Goal: Task Accomplishment & Management: Manage account settings

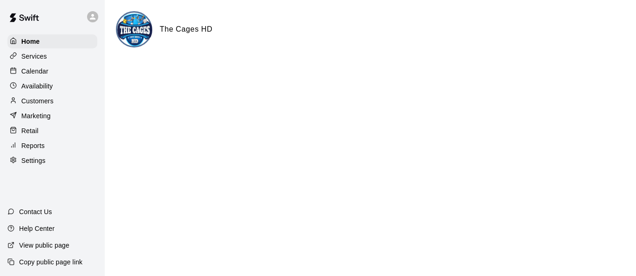
click at [45, 74] on p "Calendar" at bounding box center [34, 71] width 27 height 9
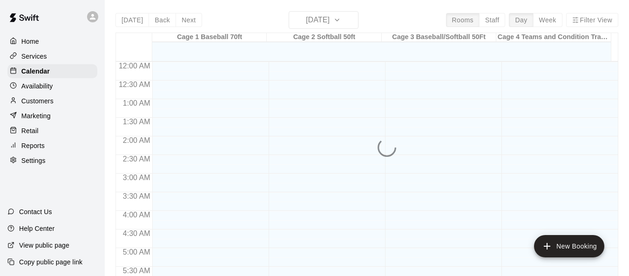
scroll to position [450, 0]
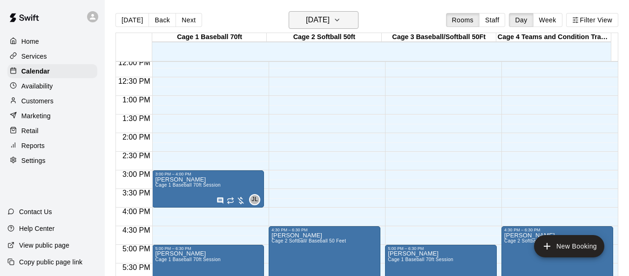
click at [341, 23] on icon "button" at bounding box center [337, 19] width 7 height 11
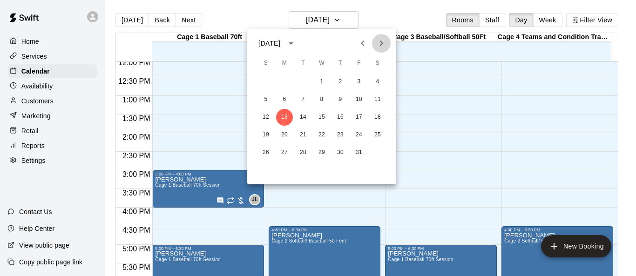
click at [383, 42] on icon "Next month" at bounding box center [381, 43] width 11 height 11
click at [377, 148] on button "29" at bounding box center [377, 152] width 17 height 17
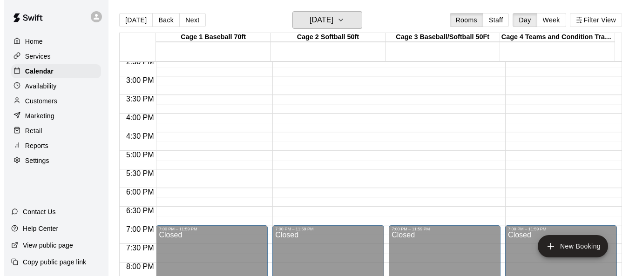
scroll to position [590, 0]
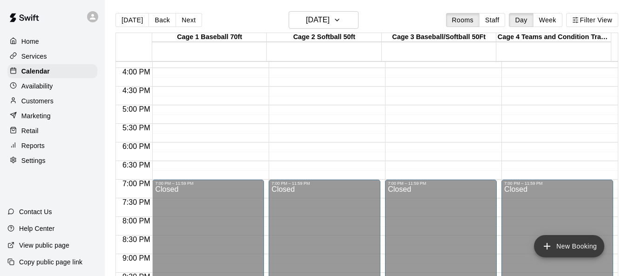
click at [579, 241] on button "New Booking" at bounding box center [569, 246] width 70 height 22
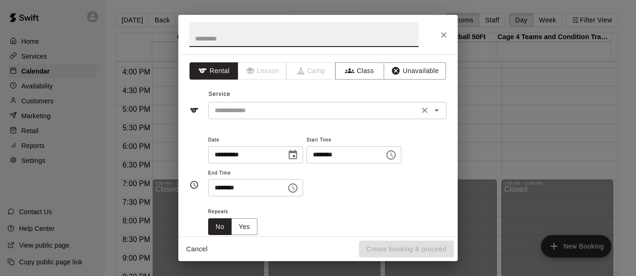
click at [433, 111] on icon "Open" at bounding box center [436, 110] width 11 height 11
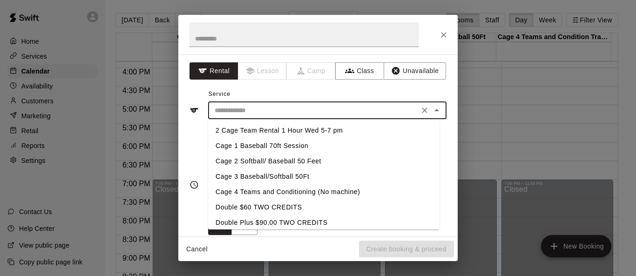
click at [327, 146] on li "Cage 1 Baseball 70ft Session" at bounding box center [323, 145] width 231 height 15
type input "**********"
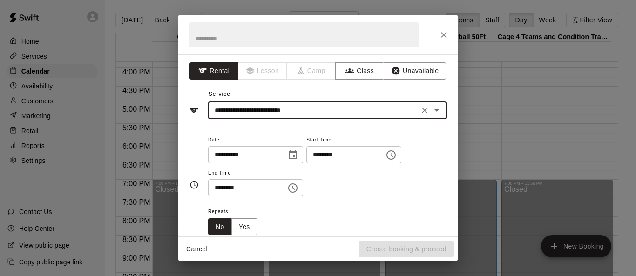
click at [397, 156] on icon "Choose time, selected time is 12:00 PM" at bounding box center [391, 155] width 11 height 11
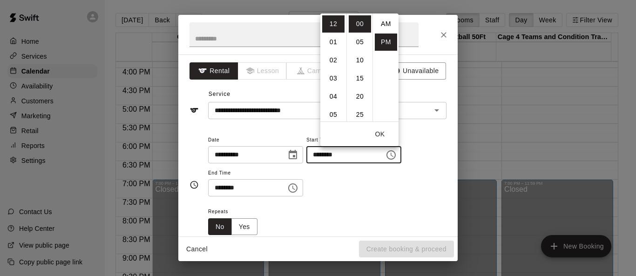
scroll to position [17, 0]
click at [335, 98] on li "04" at bounding box center [333, 96] width 22 height 17
type input "********"
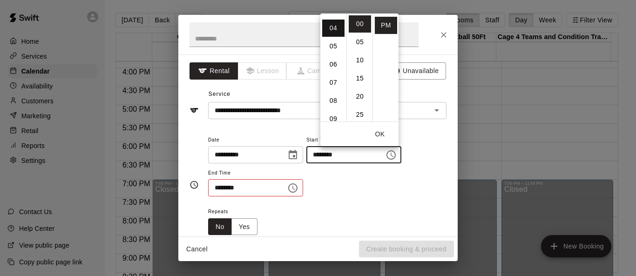
scroll to position [73, 0]
click at [383, 133] on button "OK" at bounding box center [380, 134] width 30 height 17
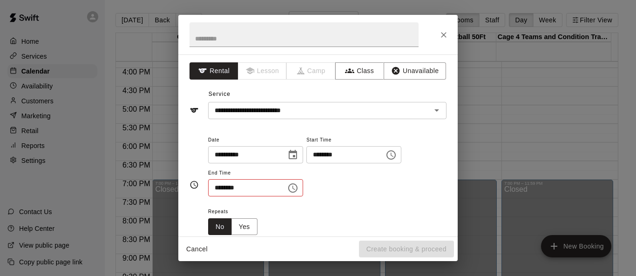
click at [299, 186] on icon "Choose time, selected time is 12:30 PM" at bounding box center [292, 188] width 11 height 11
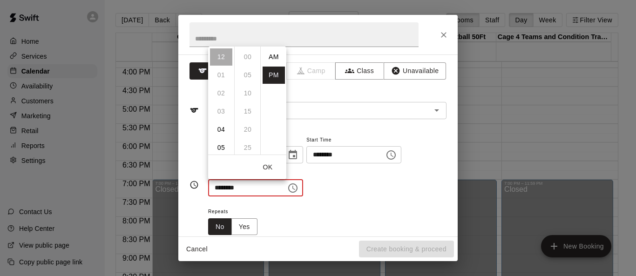
scroll to position [17, 0]
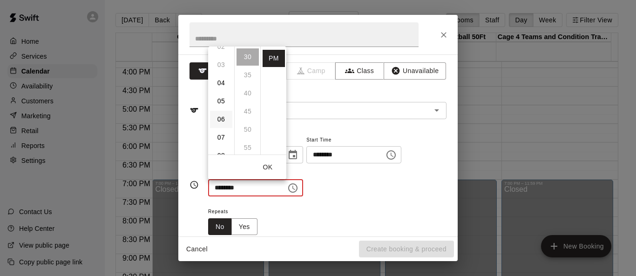
click at [218, 118] on li "06" at bounding box center [221, 119] width 22 height 17
type input "********"
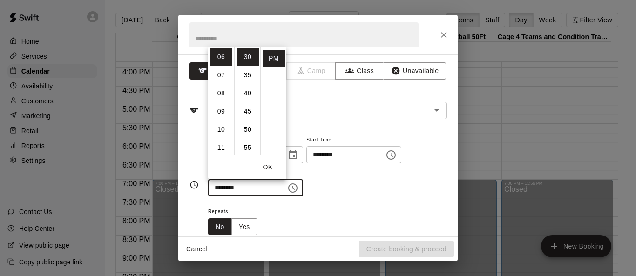
click at [269, 164] on button "OK" at bounding box center [268, 167] width 30 height 17
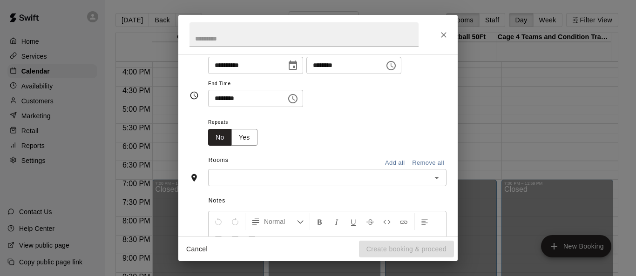
scroll to position [93, 0]
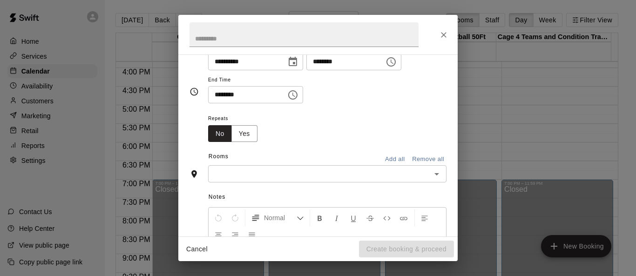
click at [388, 159] on button "Add all" at bounding box center [395, 159] width 30 height 14
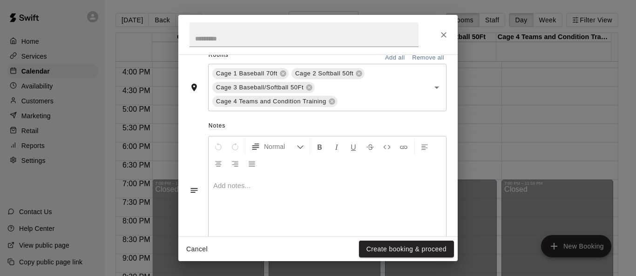
scroll to position [255, 0]
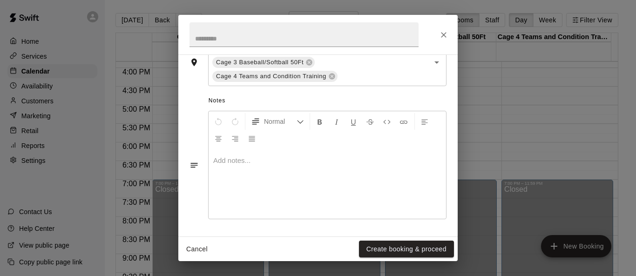
click at [289, 162] on p at bounding box center [327, 160] width 228 height 9
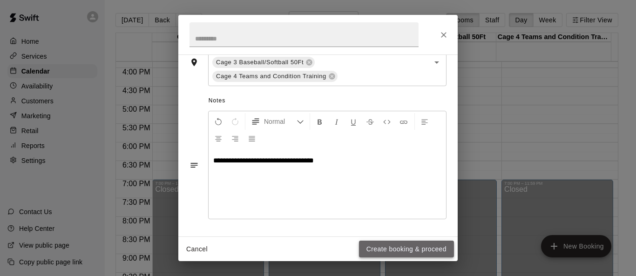
click at [422, 247] on button "Create booking & proceed" at bounding box center [406, 249] width 95 height 17
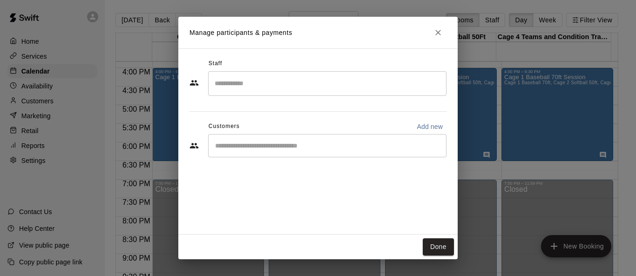
click at [437, 124] on p "Add new" at bounding box center [430, 126] width 26 height 9
select select "**"
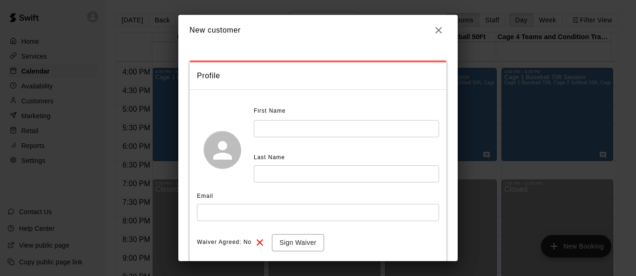
click at [324, 131] on input "text" at bounding box center [346, 128] width 185 height 17
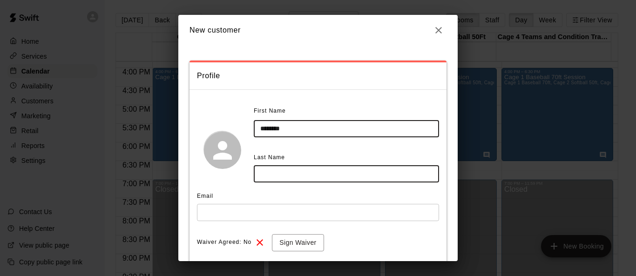
type input "*******"
click at [288, 176] on input "text" at bounding box center [346, 173] width 185 height 17
type input "******"
click at [305, 210] on input "text" at bounding box center [318, 212] width 242 height 17
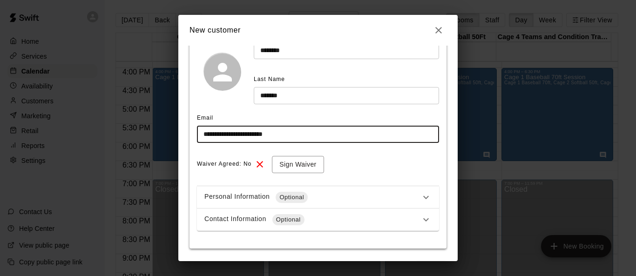
scroll to position [93, 0]
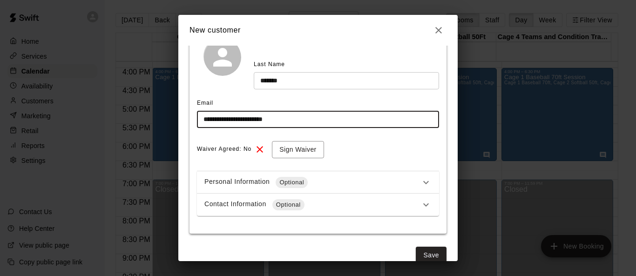
type input "**********"
click at [389, 208] on div "Contact Information Optional" at bounding box center [312, 204] width 216 height 11
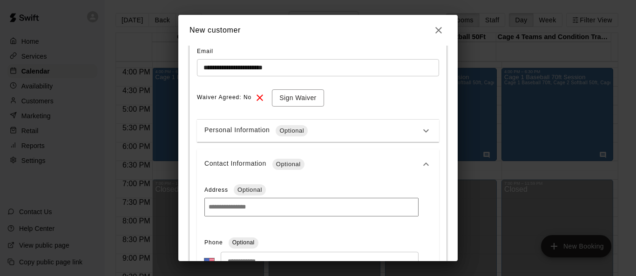
scroll to position [186, 0]
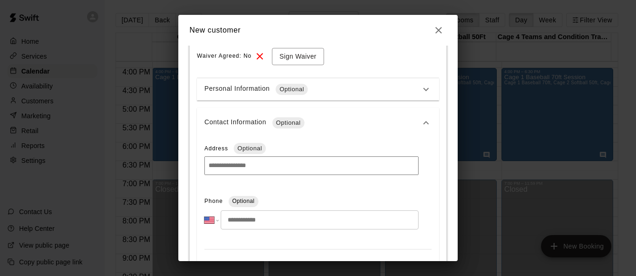
click at [346, 218] on input "tel" at bounding box center [320, 220] width 198 height 19
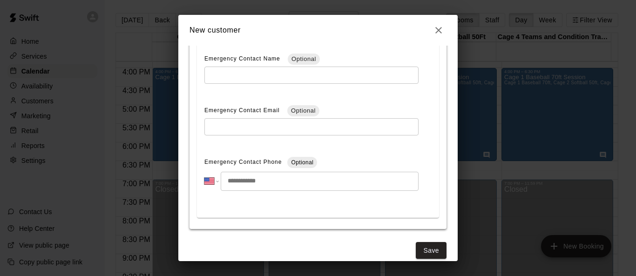
scroll to position [409, 0]
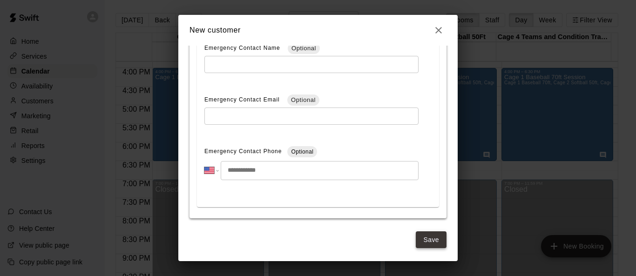
type input "**********"
click at [431, 239] on button "Save" at bounding box center [431, 239] width 31 height 17
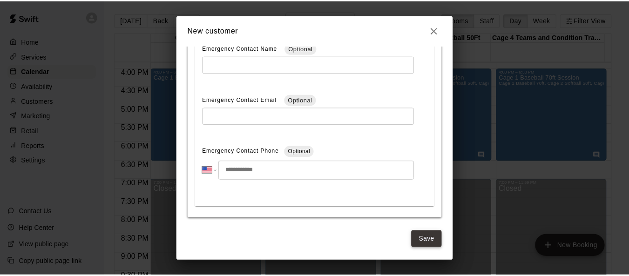
scroll to position [0, 0]
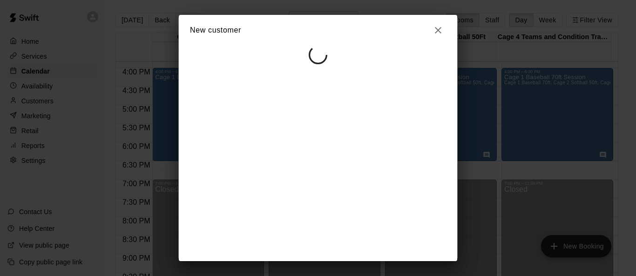
select select "**"
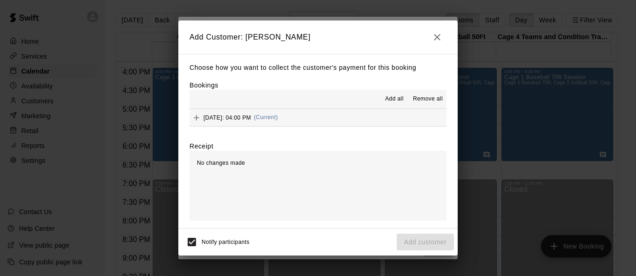
click at [400, 97] on span "Add all" at bounding box center [394, 99] width 19 height 9
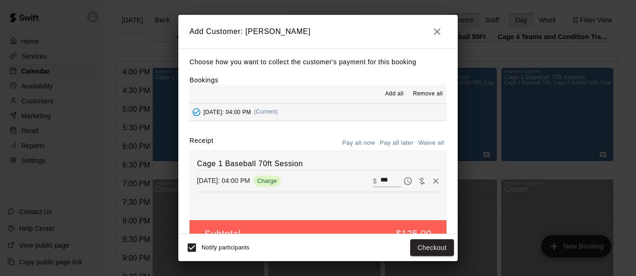
click at [391, 145] on button "Pay all later" at bounding box center [397, 143] width 39 height 14
click at [429, 249] on button "Add customer" at bounding box center [425, 247] width 57 height 17
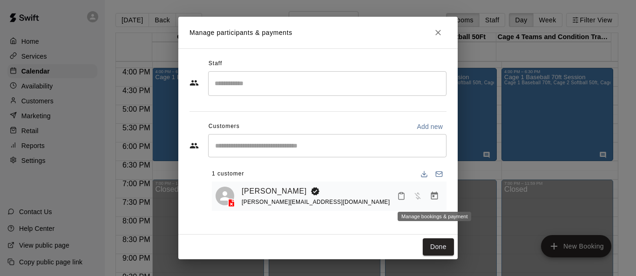
click at [434, 197] on icon "Manage bookings & payment" at bounding box center [434, 196] width 7 height 8
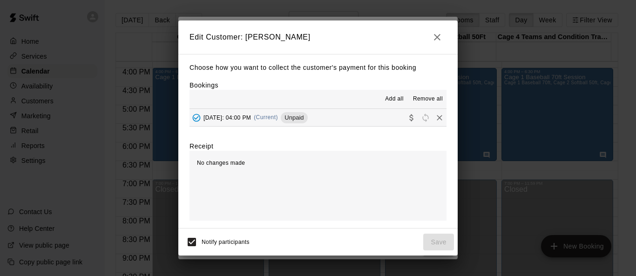
click at [438, 37] on icon "button" at bounding box center [437, 37] width 11 height 11
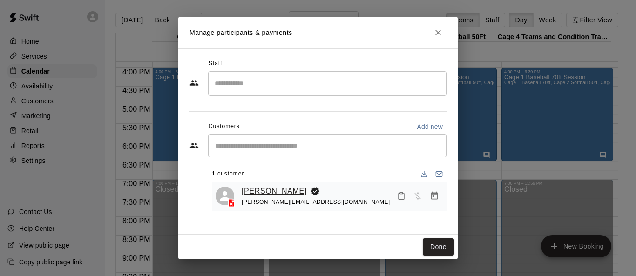
click at [267, 191] on link "Candice Howard" at bounding box center [274, 191] width 65 height 12
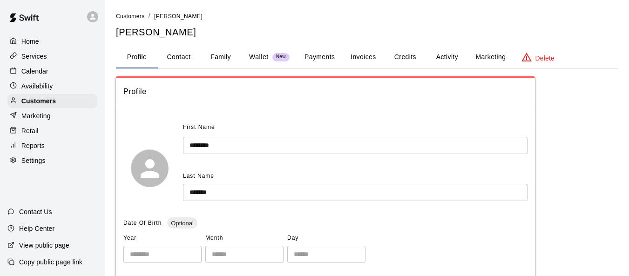
click at [179, 61] on button "Contact" at bounding box center [179, 57] width 42 height 22
select select "**"
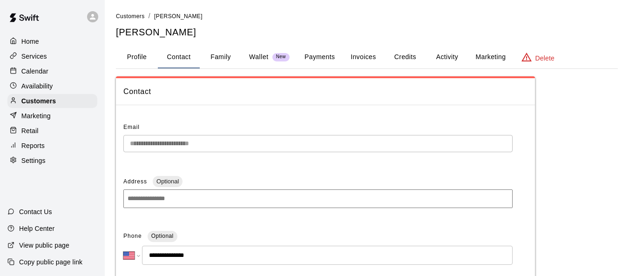
click at [143, 56] on button "Profile" at bounding box center [137, 57] width 42 height 22
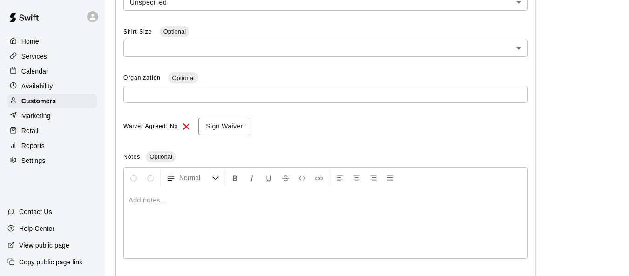
scroll to position [326, 0]
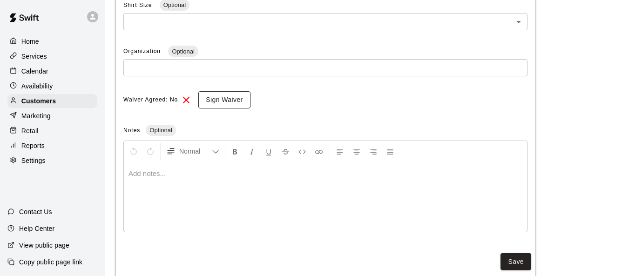
click at [216, 104] on button "Sign Waiver" at bounding box center [224, 99] width 52 height 17
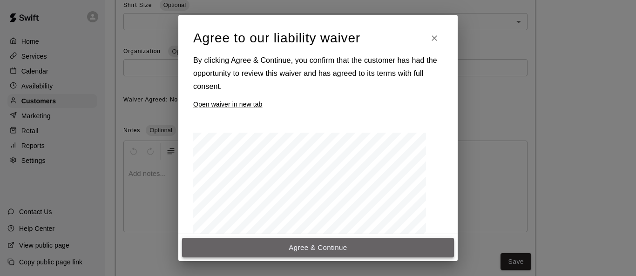
click at [354, 246] on button "Agree & Continue" at bounding box center [318, 248] width 272 height 20
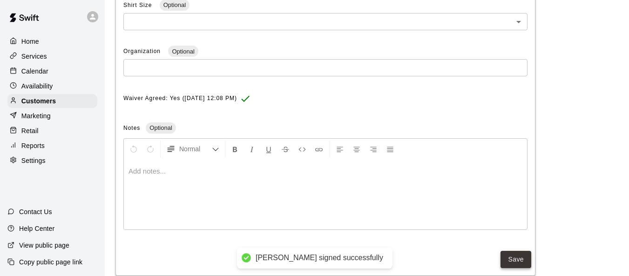
click at [514, 262] on button "Save" at bounding box center [516, 259] width 31 height 17
click at [515, 262] on button "Save" at bounding box center [516, 259] width 31 height 17
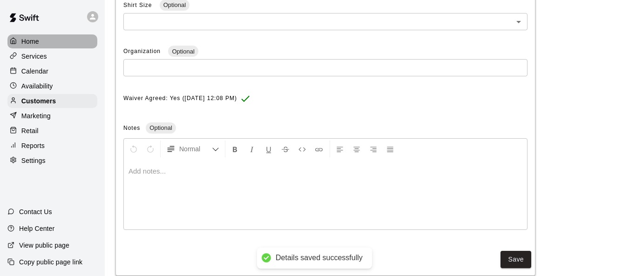
click at [29, 39] on p "Home" at bounding box center [30, 41] width 18 height 9
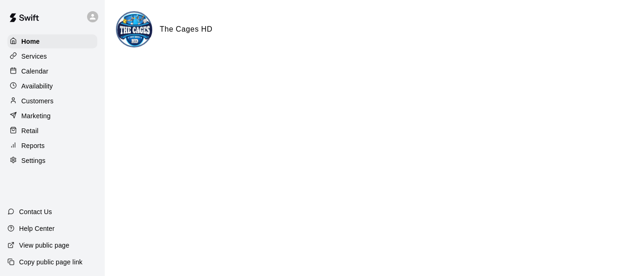
click at [42, 72] on p "Calendar" at bounding box center [34, 71] width 27 height 9
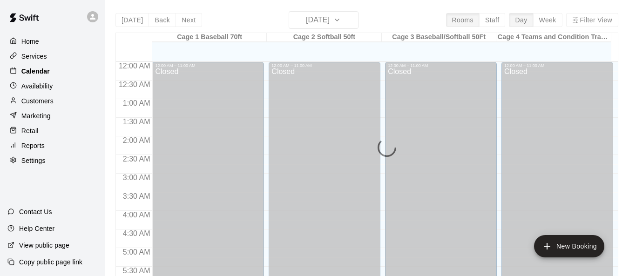
scroll to position [453, 0]
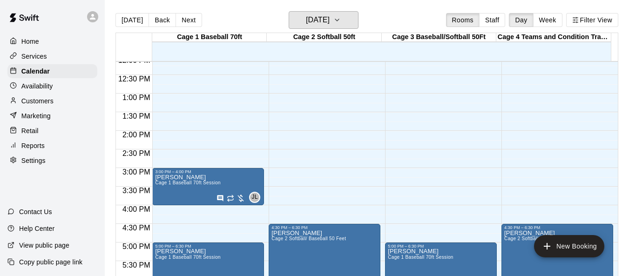
click at [341, 20] on icon "button" at bounding box center [337, 19] width 7 height 11
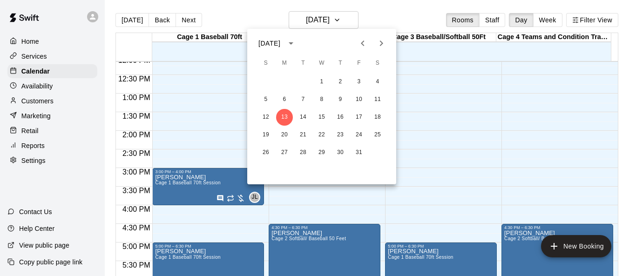
click at [381, 47] on icon "Next month" at bounding box center [381, 43] width 11 height 11
click at [379, 153] on button "29" at bounding box center [377, 152] width 17 height 17
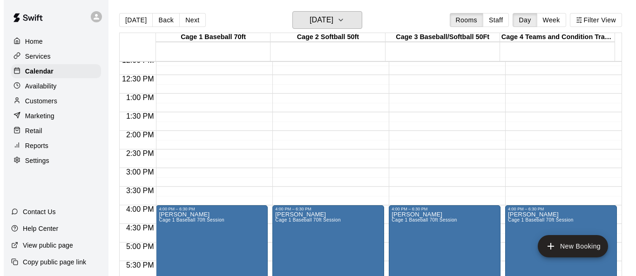
scroll to position [546, 0]
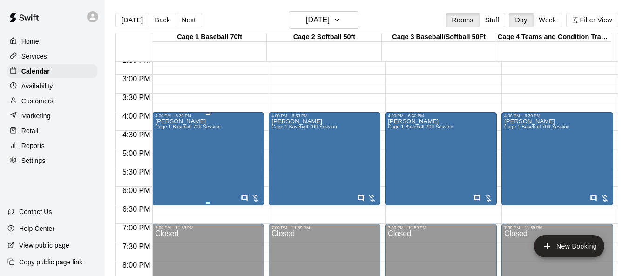
click at [184, 166] on div "Candice Howard Cage 1 Baseball 70ft Session" at bounding box center [188, 256] width 66 height 276
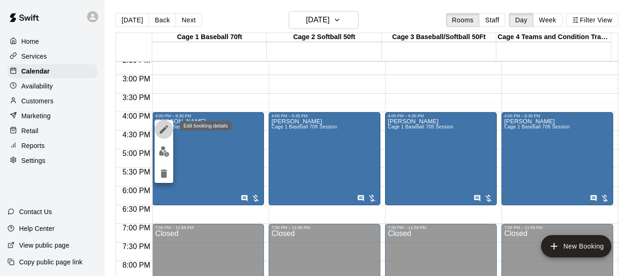
click at [166, 130] on icon "edit" at bounding box center [163, 129] width 11 height 11
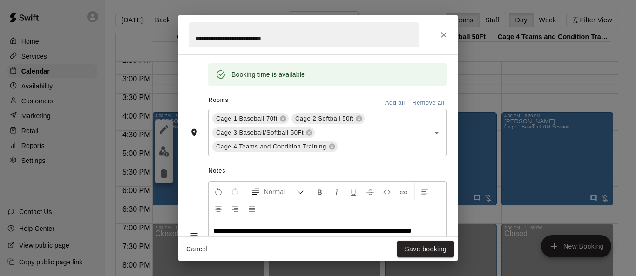
scroll to position [194, 0]
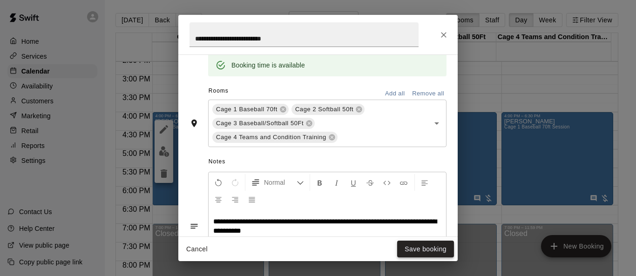
click at [412, 248] on button "Save booking" at bounding box center [425, 249] width 57 height 17
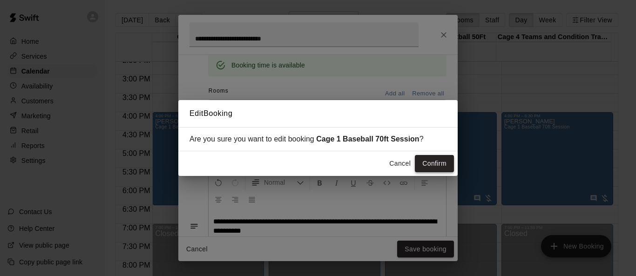
click at [442, 163] on button "Confirm" at bounding box center [434, 163] width 39 height 17
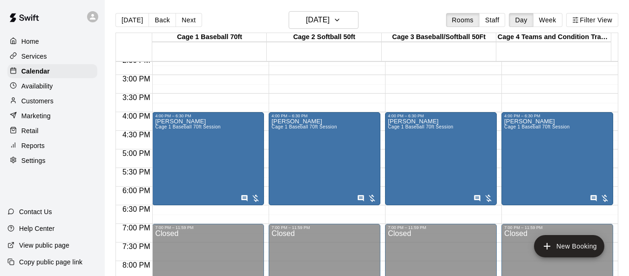
click at [37, 106] on p "Customers" at bounding box center [37, 100] width 32 height 9
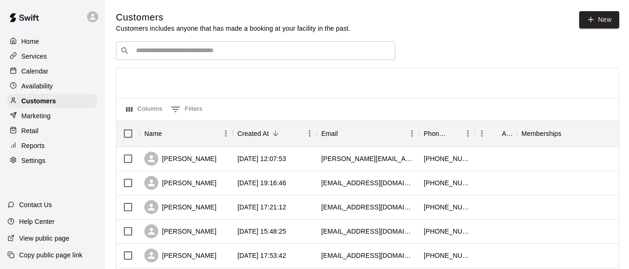
click at [178, 52] on input "Search customers by name or email" at bounding box center [262, 50] width 258 height 9
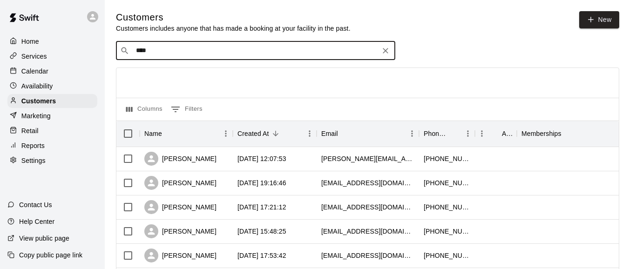
type input "*****"
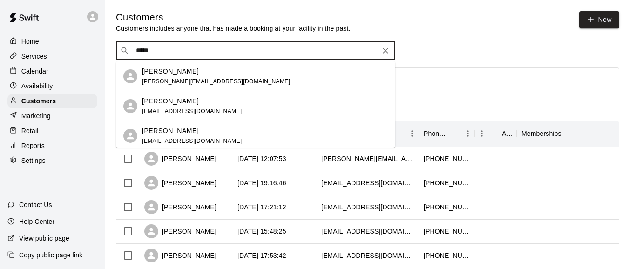
click at [191, 71] on p "Candice Howard" at bounding box center [170, 72] width 57 height 10
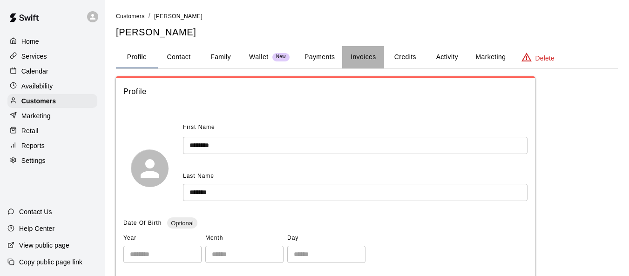
click at [369, 55] on button "Invoices" at bounding box center [363, 57] width 42 height 22
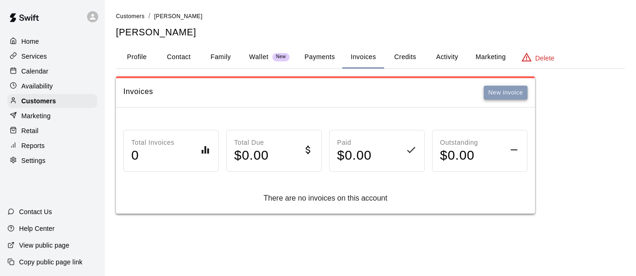
click at [505, 95] on button "New invoice" at bounding box center [506, 93] width 44 height 14
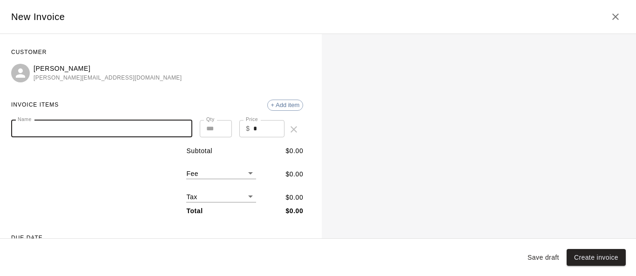
click at [70, 129] on input "Name" at bounding box center [101, 128] width 181 height 17
type input "**********"
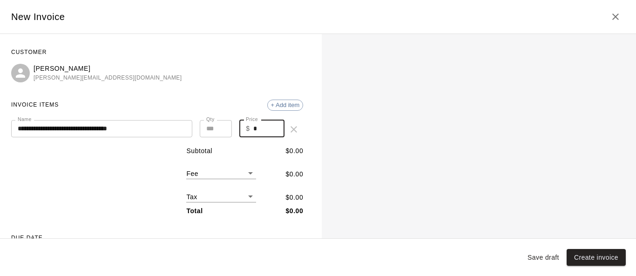
drag, startPoint x: 264, startPoint y: 124, endPoint x: 247, endPoint y: 126, distance: 16.9
click at [247, 126] on div "$ * Price" at bounding box center [261, 128] width 45 height 17
type input "******"
click at [292, 104] on span "+ Add item" at bounding box center [285, 105] width 35 height 7
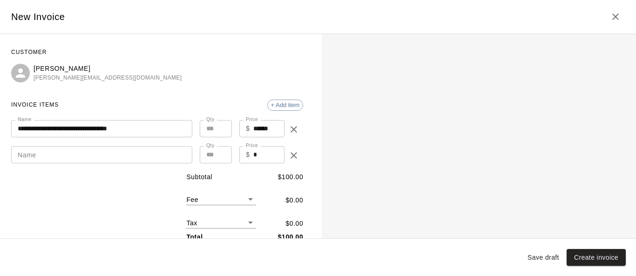
click at [67, 152] on input "Name" at bounding box center [101, 154] width 181 height 17
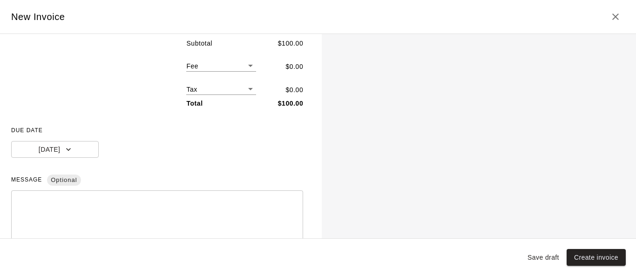
scroll to position [140, 0]
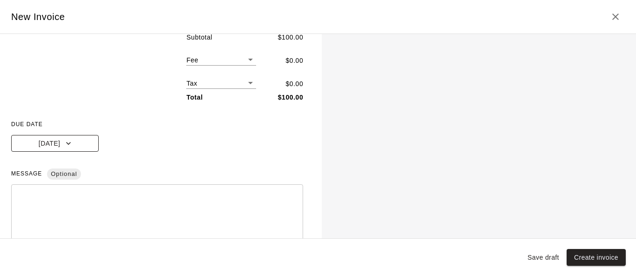
type input "**********"
click at [69, 148] on icon "button" at bounding box center [68, 143] width 9 height 9
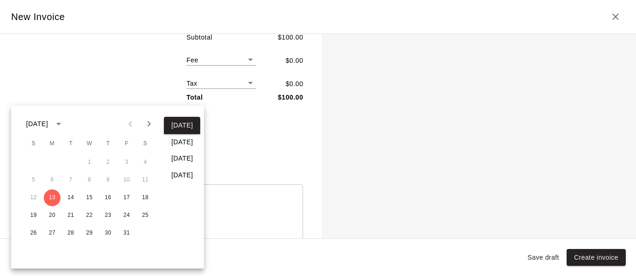
click at [127, 71] on div at bounding box center [318, 138] width 636 height 276
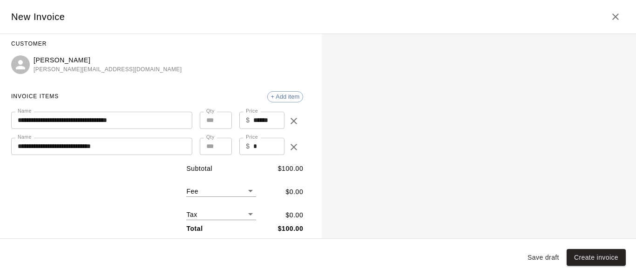
scroll to position [0, 0]
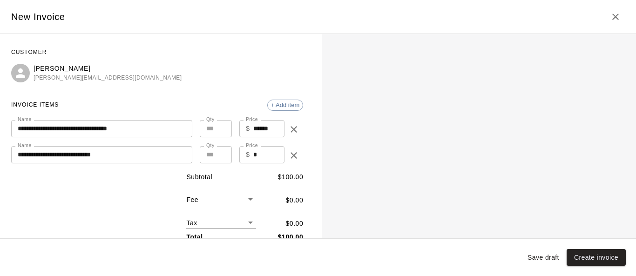
click at [46, 131] on input "**********" at bounding box center [101, 128] width 181 height 17
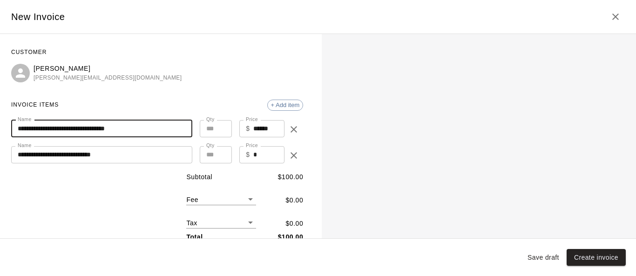
type input "**********"
click at [91, 155] on input "**********" at bounding box center [101, 154] width 181 height 17
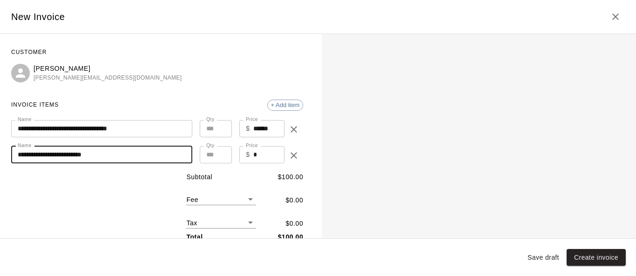
type input "**********"
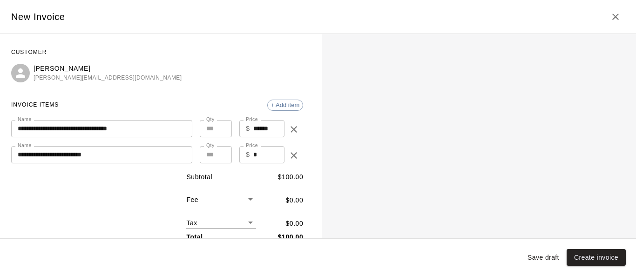
click at [115, 199] on div "Subtotal $ 100.00 Fee ​ $ 0.00 Tax ​ $ 0.00 Total $ 100.00" at bounding box center [157, 207] width 292 height 70
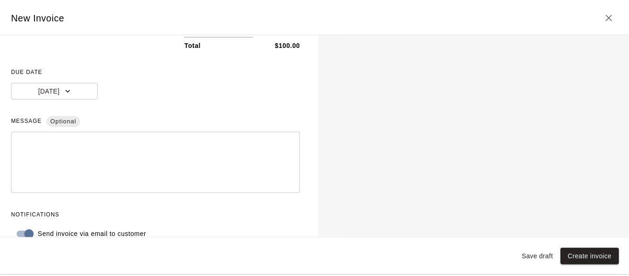
scroll to position [209, 0]
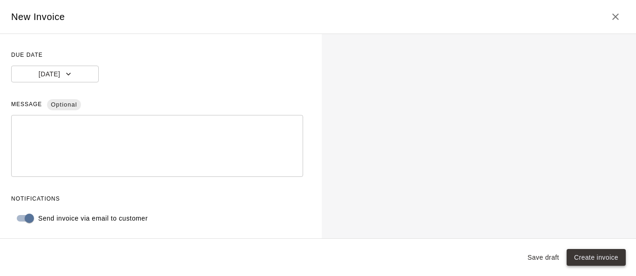
click at [599, 262] on button "Create invoice" at bounding box center [596, 257] width 59 height 17
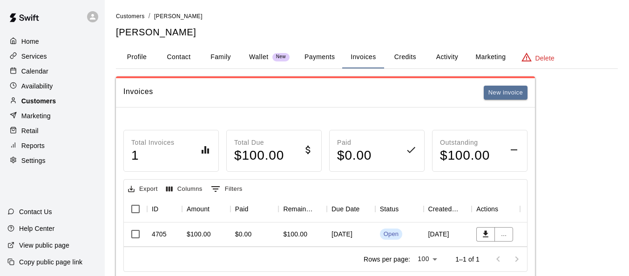
click at [52, 101] on p "Customers" at bounding box center [38, 100] width 34 height 9
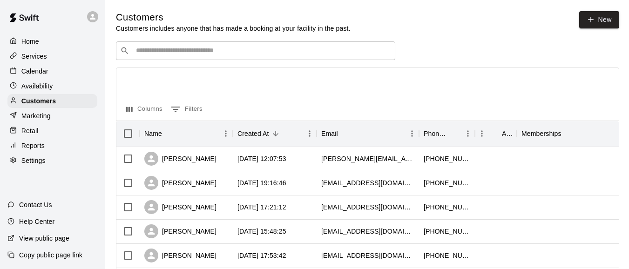
click at [187, 53] on input "Search customers by name or email" at bounding box center [262, 50] width 258 height 9
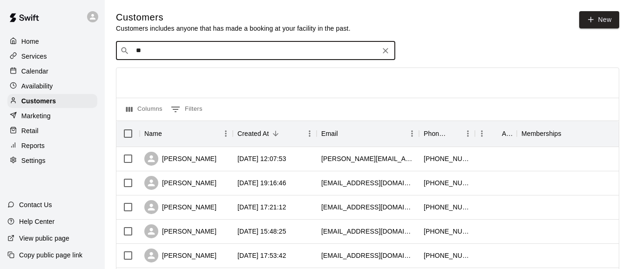
type input "***"
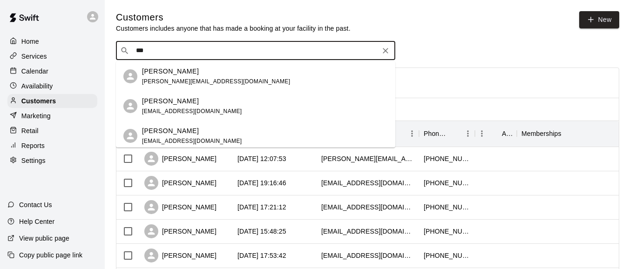
click at [198, 81] on span "kyle.f@fhaservices.com" at bounding box center [216, 81] width 148 height 7
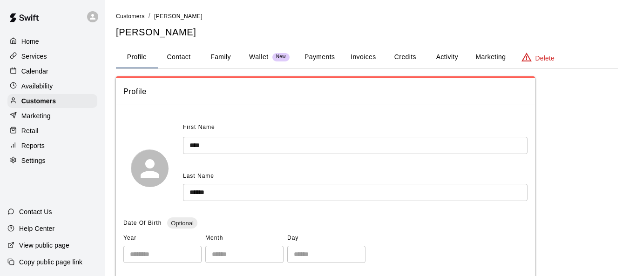
click at [372, 60] on button "Invoices" at bounding box center [363, 57] width 42 height 22
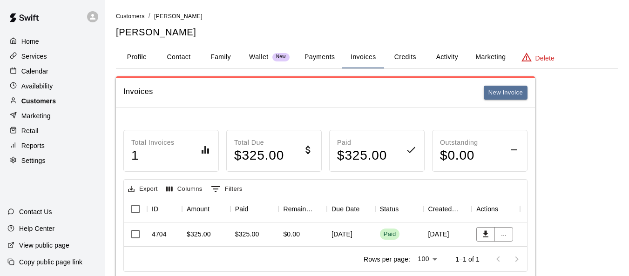
click at [48, 106] on p "Customers" at bounding box center [38, 100] width 34 height 9
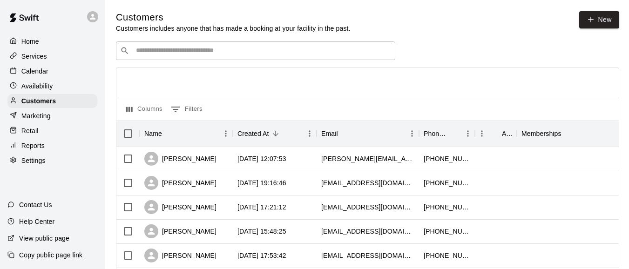
click at [227, 57] on div "​ ​" at bounding box center [255, 50] width 279 height 19
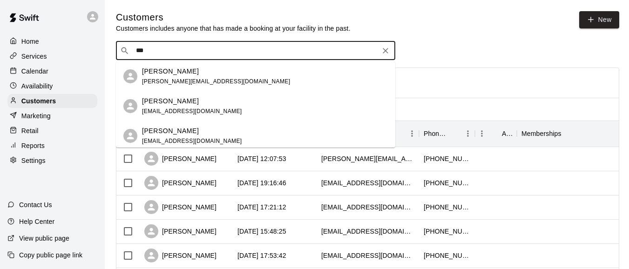
type input "***"
click at [45, 76] on p "Calendar" at bounding box center [34, 71] width 27 height 9
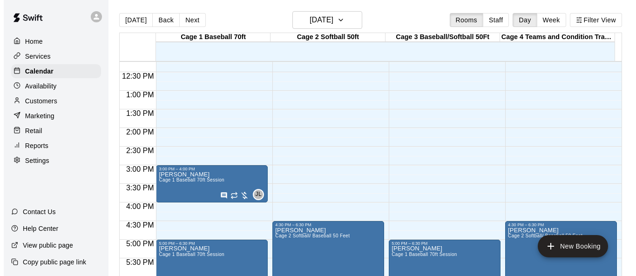
scroll to position [595, 0]
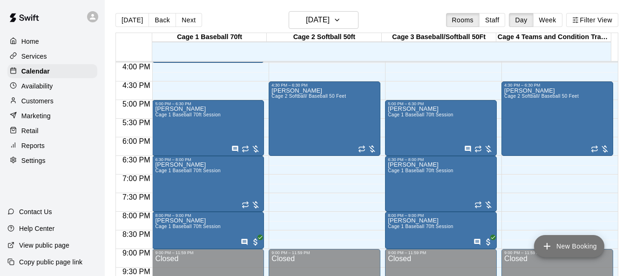
click at [579, 248] on button "New Booking" at bounding box center [569, 246] width 70 height 22
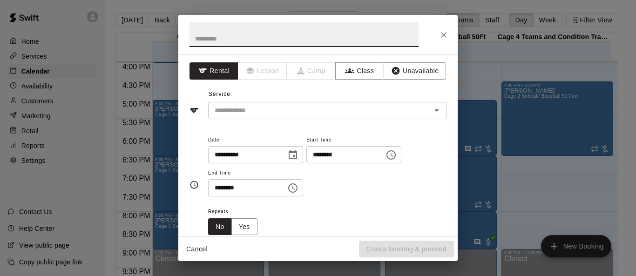
click at [397, 154] on icon "Choose time, selected time is 12:00 PM" at bounding box center [391, 155] width 11 height 11
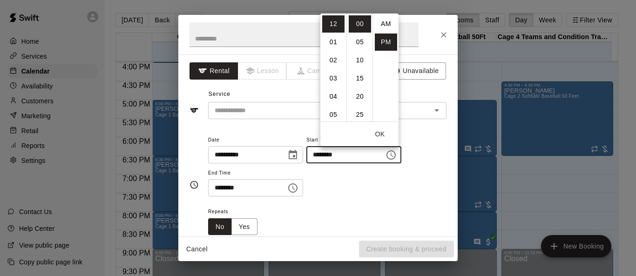
scroll to position [17, 0]
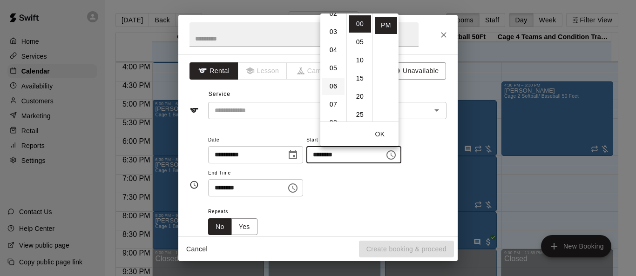
click at [333, 89] on li "06" at bounding box center [333, 86] width 22 height 17
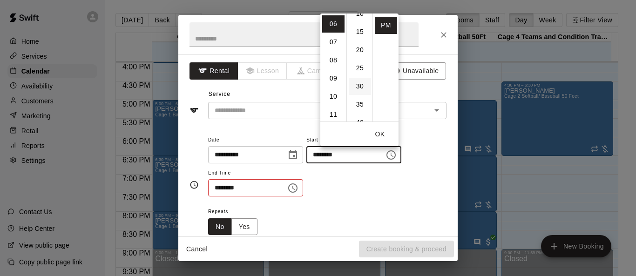
click at [362, 85] on li "30" at bounding box center [360, 86] width 22 height 17
type input "********"
click at [380, 135] on button "OK" at bounding box center [380, 134] width 30 height 17
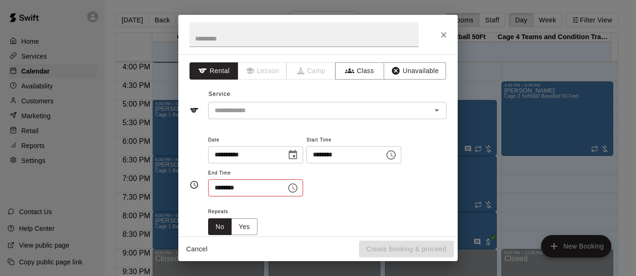
click at [299, 186] on icon "Choose time, selected time is 12:30 PM" at bounding box center [292, 188] width 11 height 11
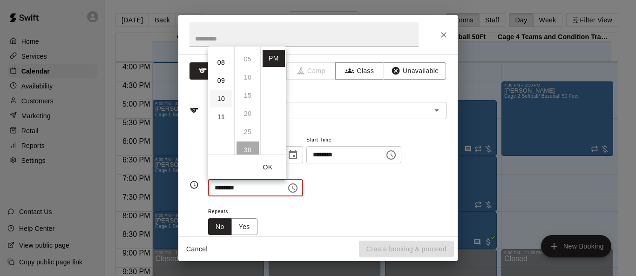
scroll to position [93, 0]
click at [221, 87] on li "07" at bounding box center [221, 90] width 22 height 17
type input "********"
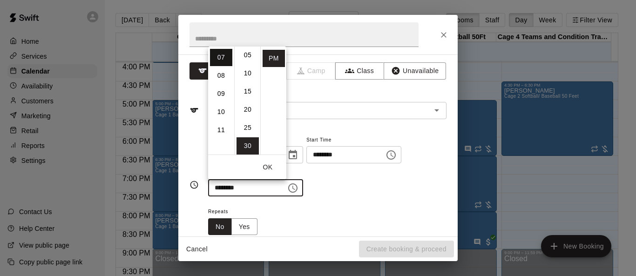
scroll to position [127, 0]
click at [271, 163] on button "OK" at bounding box center [268, 167] width 30 height 17
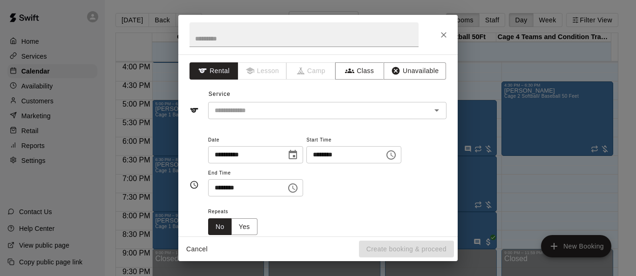
scroll to position [93, 0]
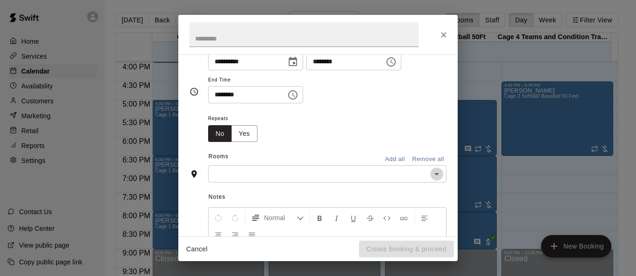
click at [433, 176] on icon "Open" at bounding box center [436, 174] width 11 height 11
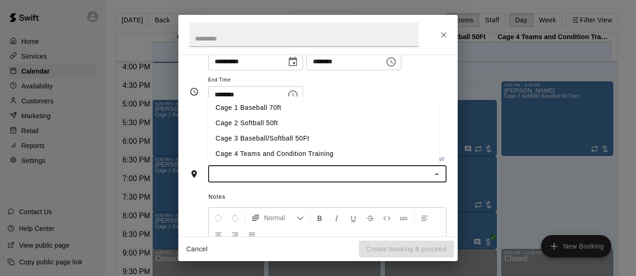
click at [271, 123] on li "Cage 2 Softball 50ft" at bounding box center [323, 123] width 231 height 15
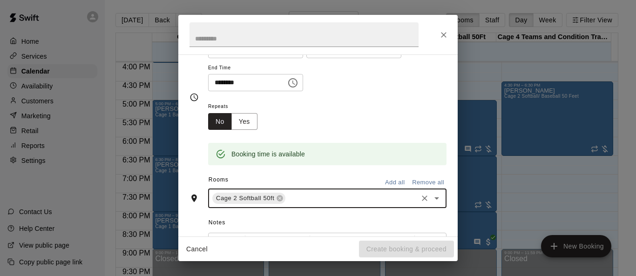
scroll to position [111, 0]
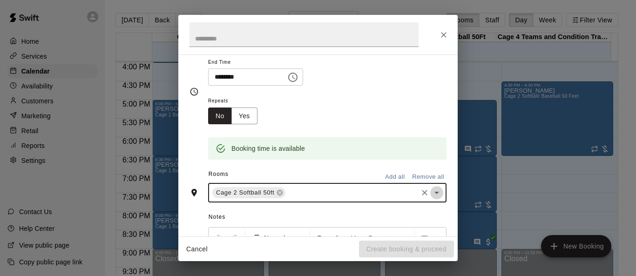
click at [431, 195] on icon "Open" at bounding box center [436, 192] width 11 height 11
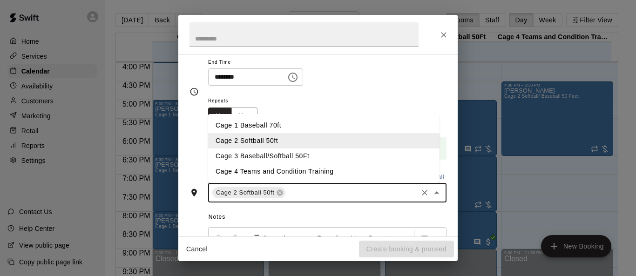
click at [355, 174] on li "Cage 4 Teams and Condition Training" at bounding box center [323, 171] width 231 height 15
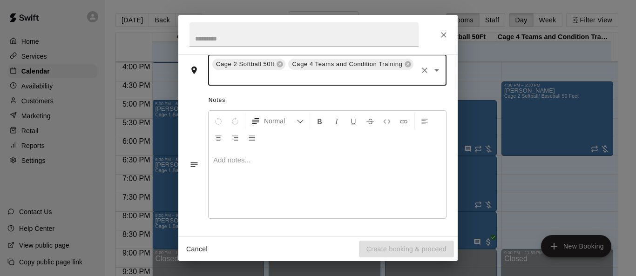
scroll to position [241, 0]
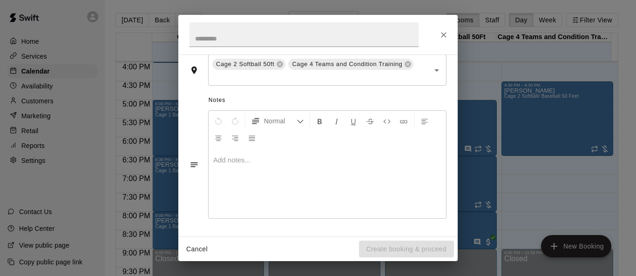
click at [345, 177] on div at bounding box center [328, 184] width 238 height 70
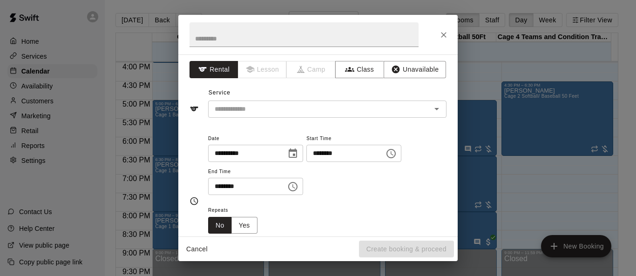
scroll to position [0, 0]
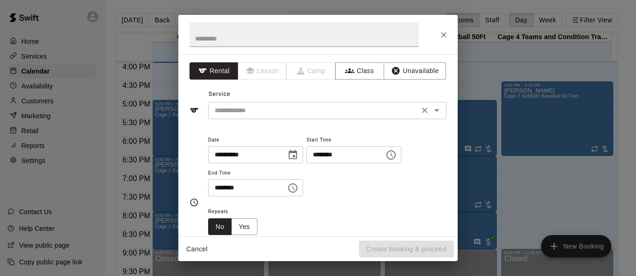
click at [435, 110] on icon "Open" at bounding box center [437, 110] width 5 height 2
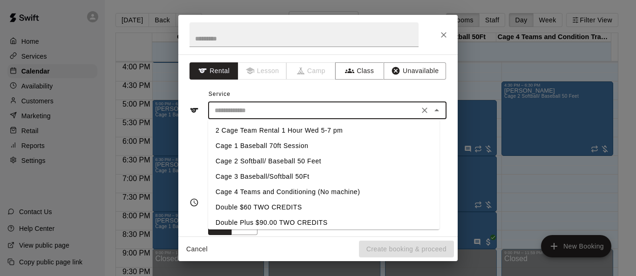
click at [297, 163] on li "Cage 2 Softball/ Baseball 50 Feet" at bounding box center [323, 161] width 231 height 15
type input "**********"
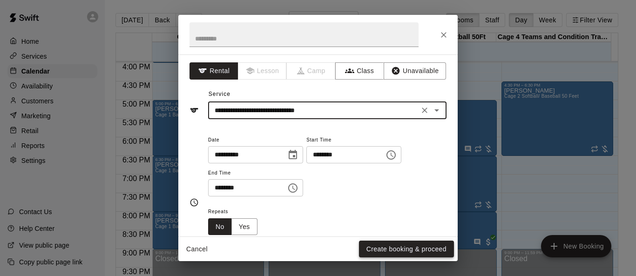
click at [416, 249] on button "Create booking & proceed" at bounding box center [406, 249] width 95 height 17
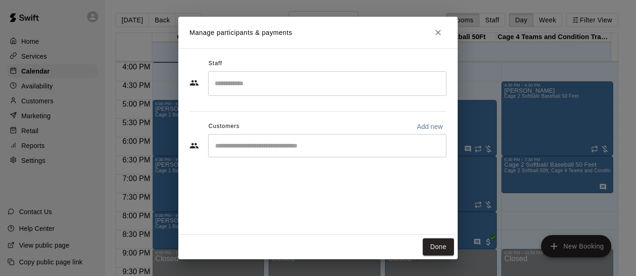
click at [322, 152] on div "​" at bounding box center [327, 145] width 238 height 23
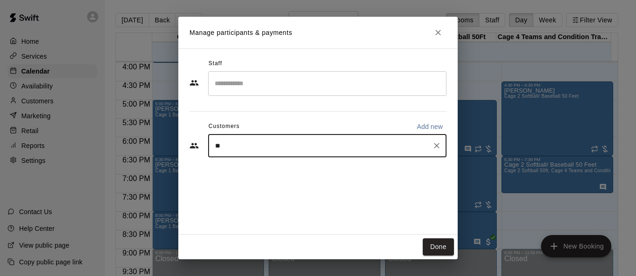
type input "***"
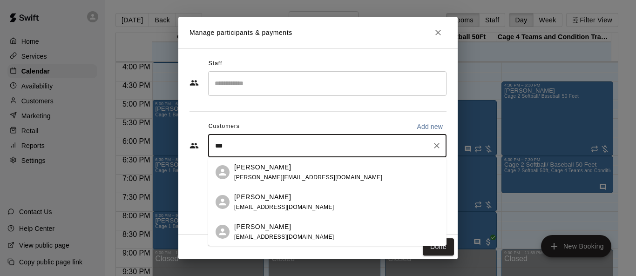
click at [306, 175] on div "Kyle Ferree kyle.f@fhaservices.com" at bounding box center [336, 173] width 205 height 20
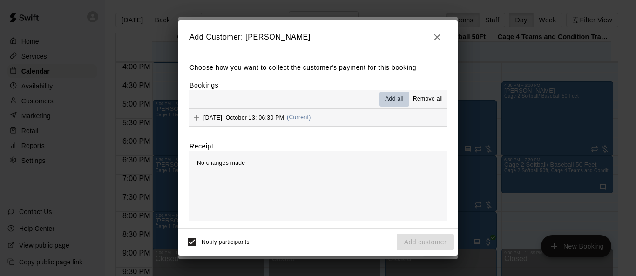
click at [392, 103] on span "Add all" at bounding box center [394, 99] width 19 height 9
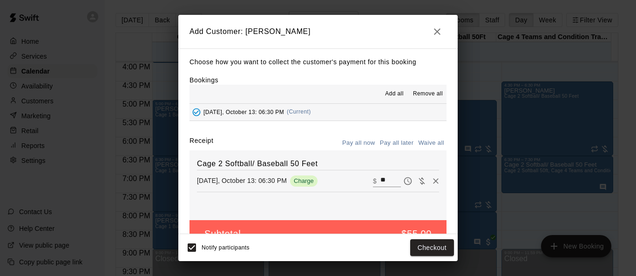
click at [397, 144] on button "Pay all later" at bounding box center [397, 143] width 39 height 14
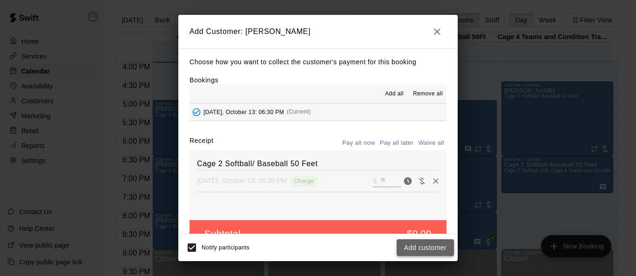
click at [427, 248] on button "Add customer" at bounding box center [425, 247] width 57 height 17
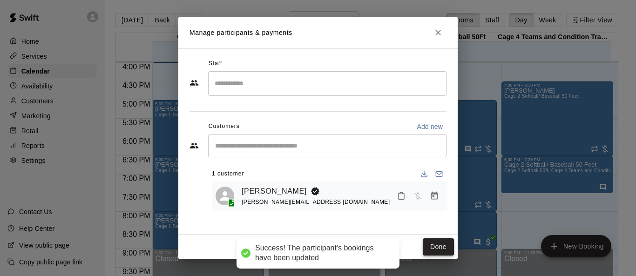
click at [438, 246] on button "Done" at bounding box center [438, 246] width 31 height 17
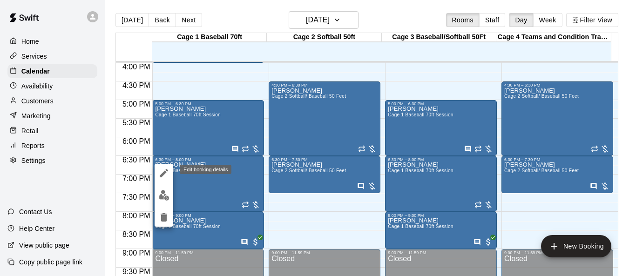
click at [160, 174] on icon "edit" at bounding box center [163, 173] width 11 height 11
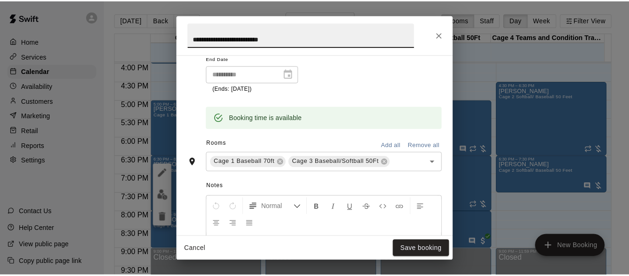
scroll to position [279, 0]
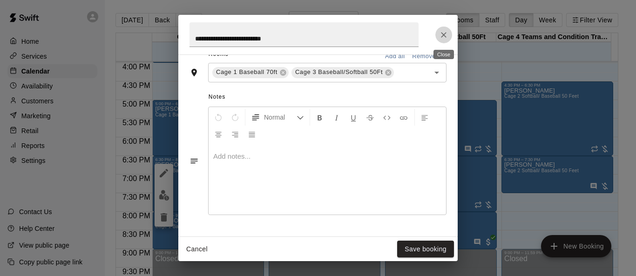
click at [448, 31] on icon "Close" at bounding box center [443, 34] width 9 height 9
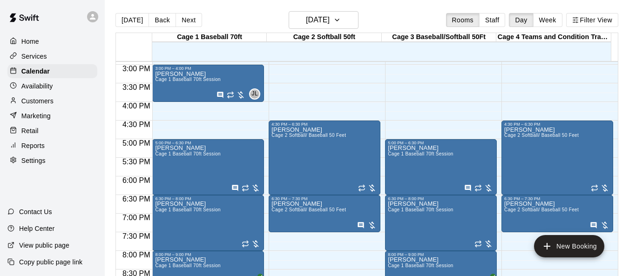
scroll to position [502, 0]
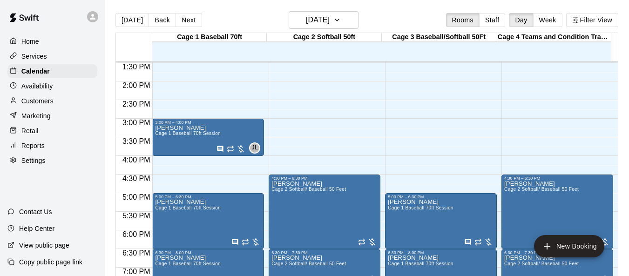
click at [37, 44] on p "Home" at bounding box center [30, 41] width 18 height 9
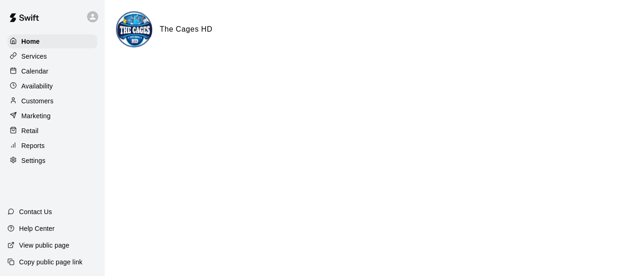
click at [48, 70] on div "Calendar" at bounding box center [52, 71] width 90 height 14
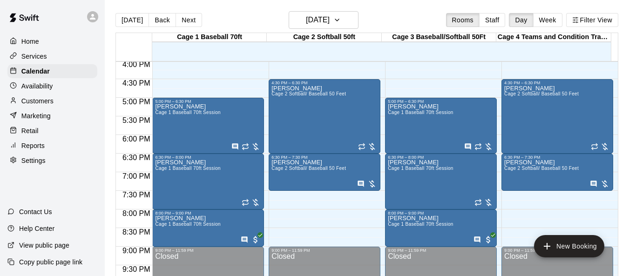
scroll to position [551, 0]
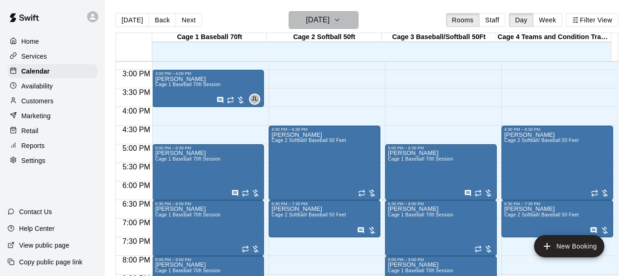
click at [339, 20] on icon "button" at bounding box center [337, 20] width 4 height 2
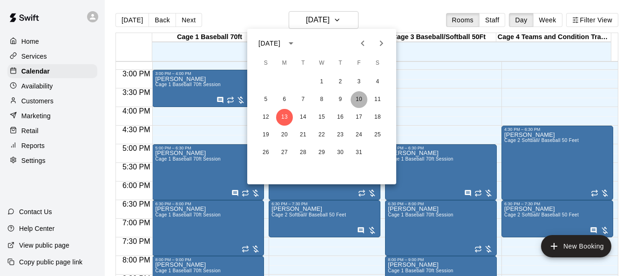
click at [360, 97] on button "10" at bounding box center [359, 99] width 17 height 17
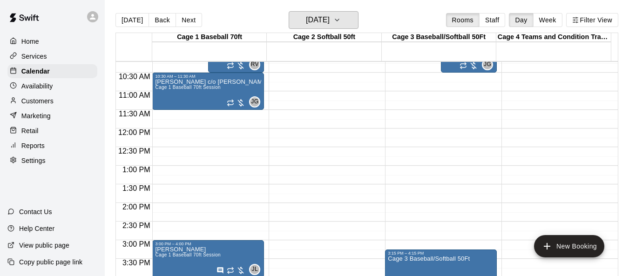
scroll to position [373, 0]
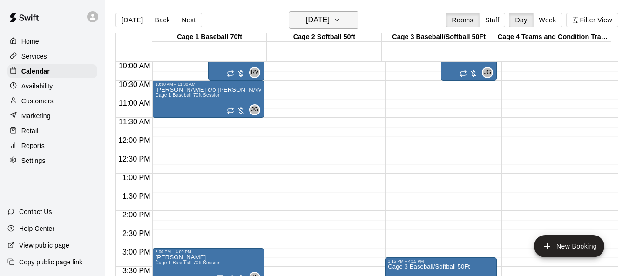
click at [341, 18] on icon "button" at bounding box center [337, 19] width 7 height 11
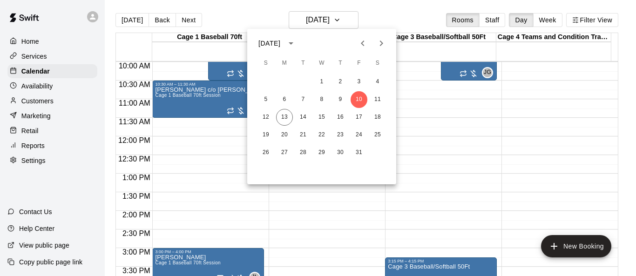
click at [465, 188] on div at bounding box center [318, 138] width 636 height 276
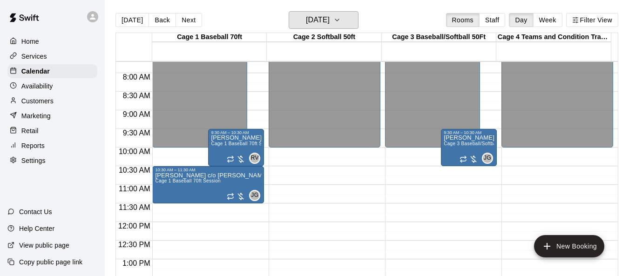
scroll to position [279, 0]
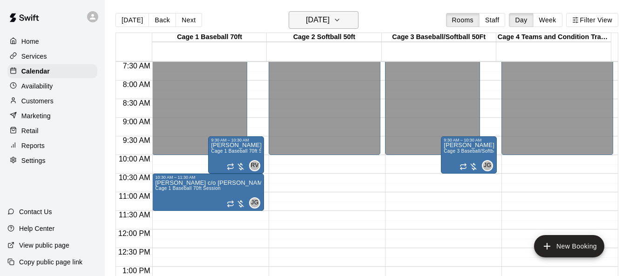
click at [341, 22] on icon "button" at bounding box center [337, 19] width 7 height 11
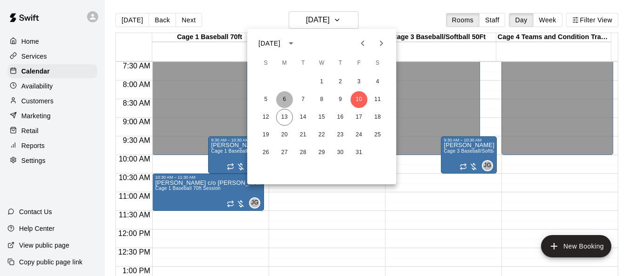
click at [283, 99] on button "6" at bounding box center [284, 99] width 17 height 17
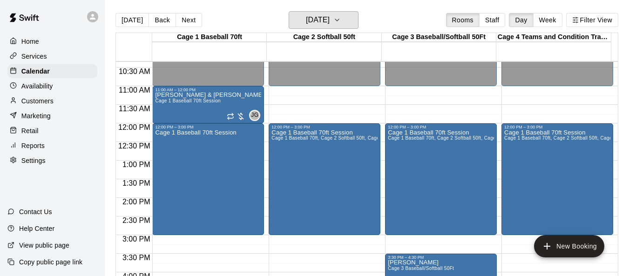
scroll to position [419, 0]
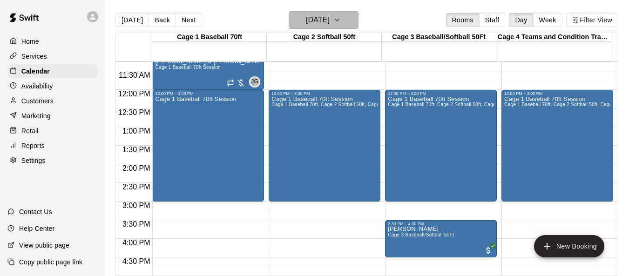
click at [341, 16] on icon "button" at bounding box center [337, 19] width 7 height 11
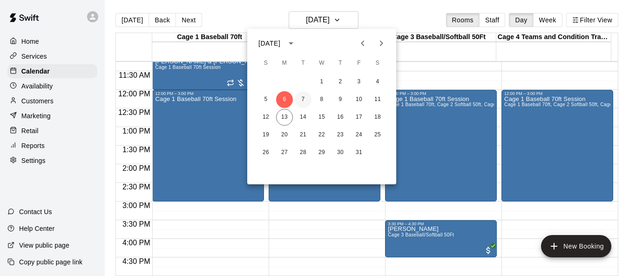
click at [304, 100] on button "7" at bounding box center [303, 99] width 17 height 17
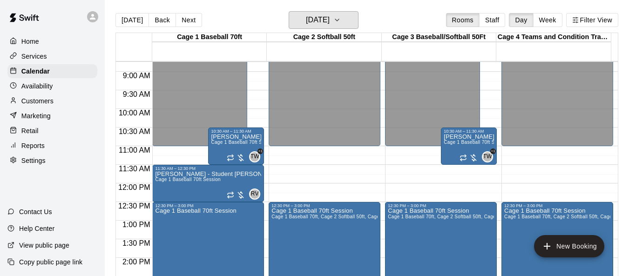
scroll to position [326, 0]
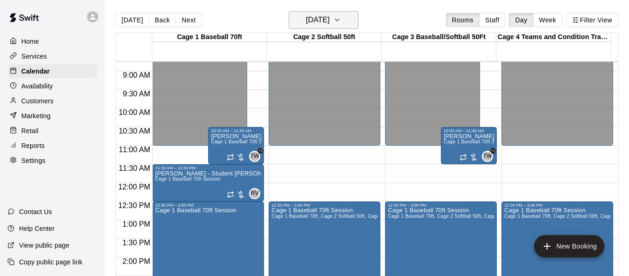
click at [339, 20] on icon "button" at bounding box center [337, 20] width 4 height 2
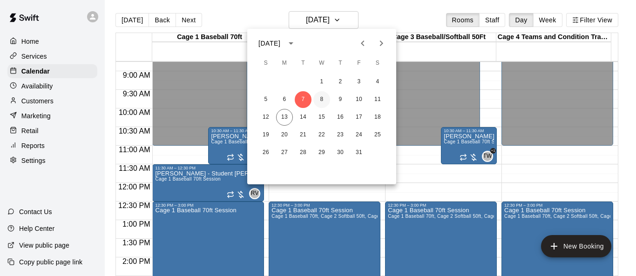
click at [325, 98] on button "8" at bounding box center [321, 99] width 17 height 17
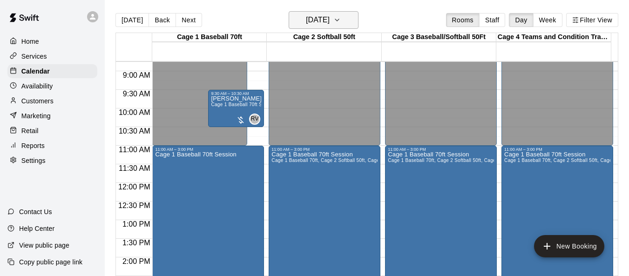
click at [341, 22] on icon "button" at bounding box center [337, 19] width 7 height 11
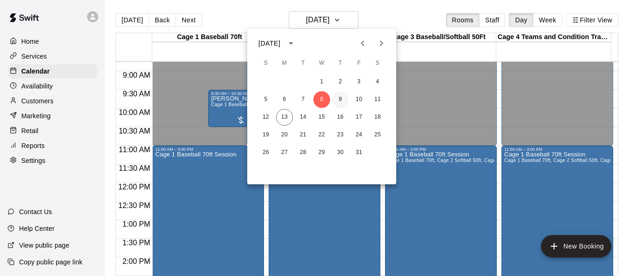
click at [343, 101] on button "9" at bounding box center [340, 99] width 17 height 17
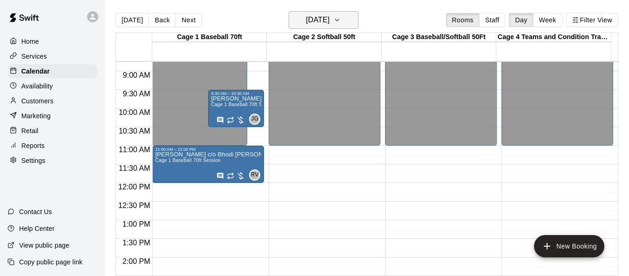
click at [341, 21] on icon "button" at bounding box center [337, 19] width 7 height 11
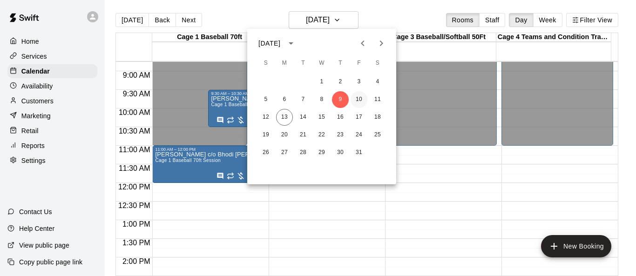
click at [361, 97] on button "10" at bounding box center [359, 99] width 17 height 17
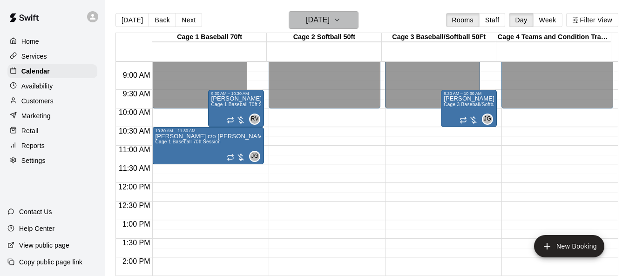
click at [347, 14] on button "Friday Oct 10" at bounding box center [324, 20] width 70 height 18
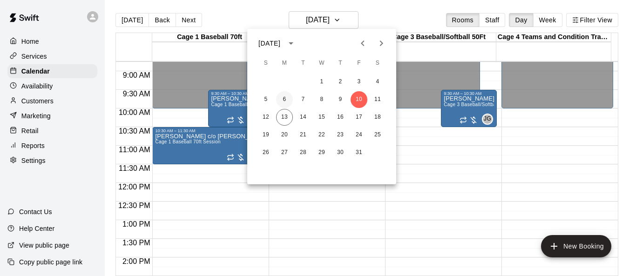
click at [290, 99] on button "6" at bounding box center [284, 99] width 17 height 17
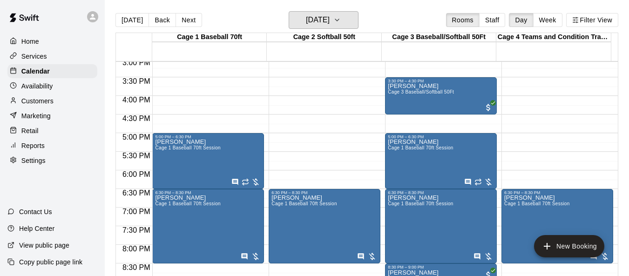
scroll to position [512, 0]
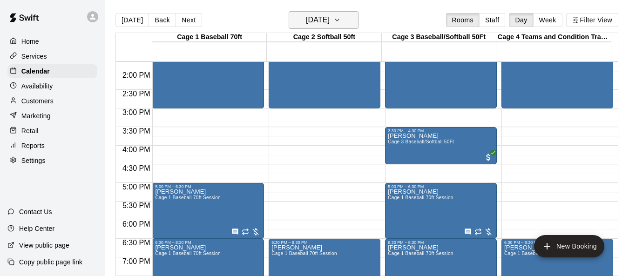
click at [341, 20] on icon "button" at bounding box center [337, 19] width 7 height 11
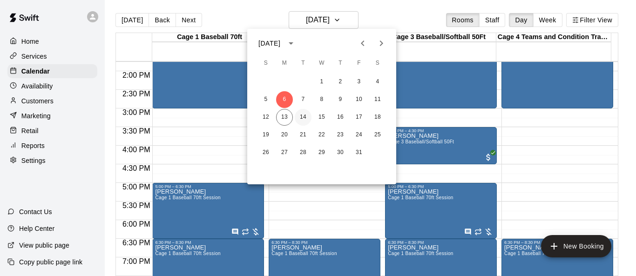
click at [302, 117] on button "14" at bounding box center [303, 117] width 17 height 17
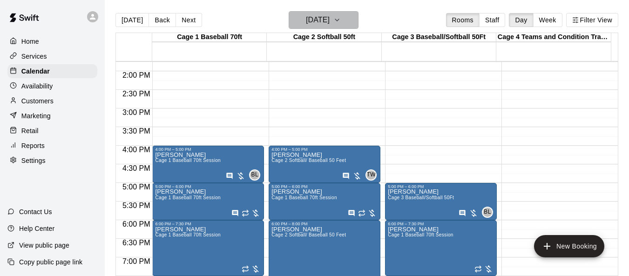
click at [341, 19] on icon "button" at bounding box center [337, 19] width 7 height 11
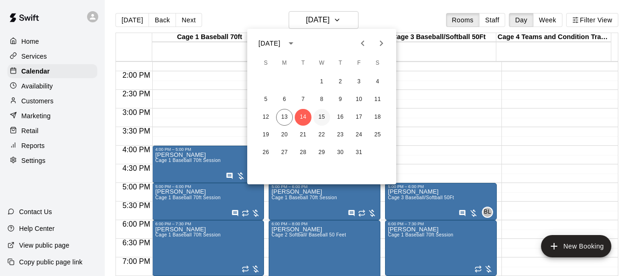
click at [327, 114] on button "15" at bounding box center [321, 117] width 17 height 17
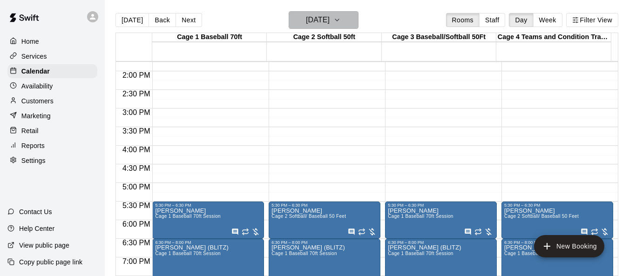
click at [341, 18] on icon "button" at bounding box center [337, 19] width 7 height 11
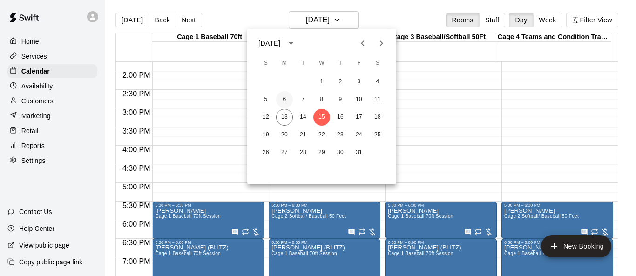
click at [290, 101] on button "6" at bounding box center [284, 99] width 17 height 17
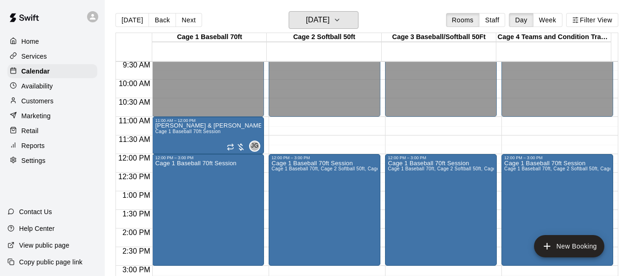
scroll to position [326, 0]
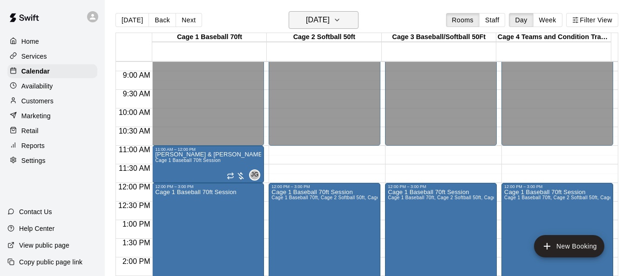
click at [354, 21] on button "Monday Oct 06" at bounding box center [324, 20] width 70 height 18
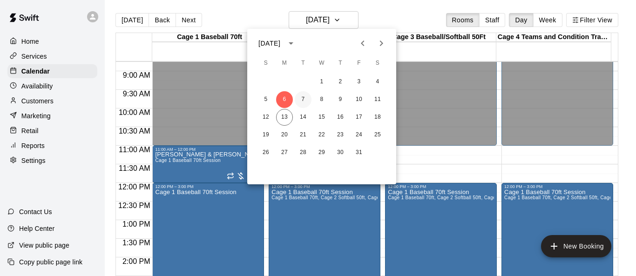
click at [304, 101] on button "7" at bounding box center [303, 99] width 17 height 17
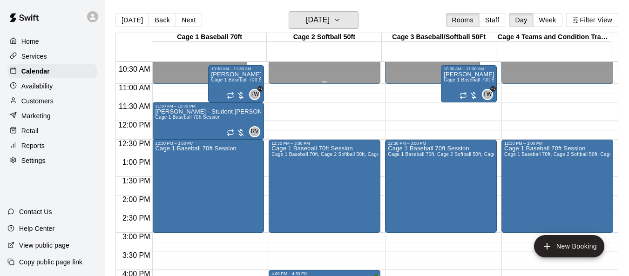
scroll to position [373, 0]
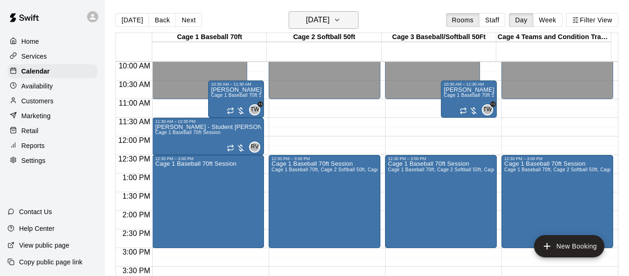
click at [341, 25] on icon "button" at bounding box center [337, 19] width 7 height 11
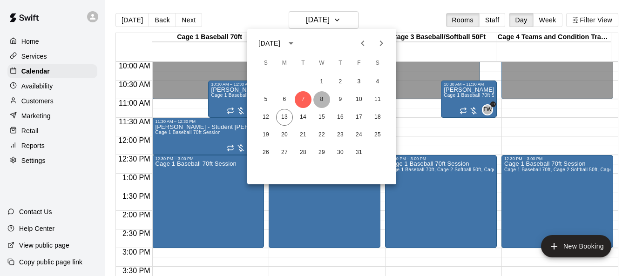
click at [323, 100] on button "8" at bounding box center [321, 99] width 17 height 17
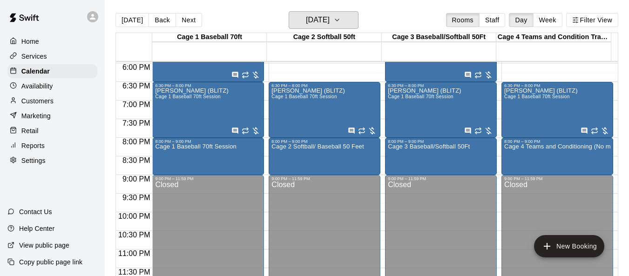
scroll to position [670, 0]
click at [339, 20] on icon "button" at bounding box center [337, 20] width 4 height 2
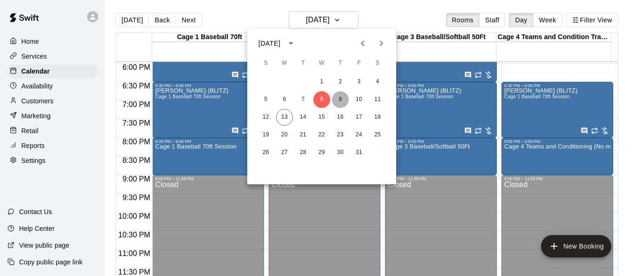
click at [338, 99] on button "9" at bounding box center [340, 99] width 17 height 17
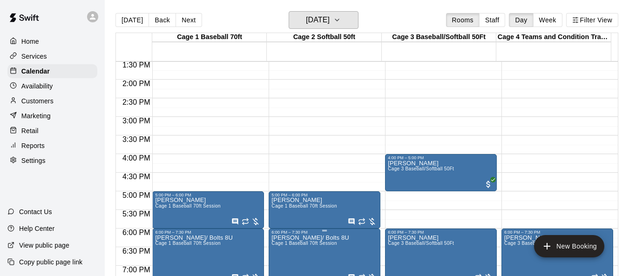
scroll to position [624, 0]
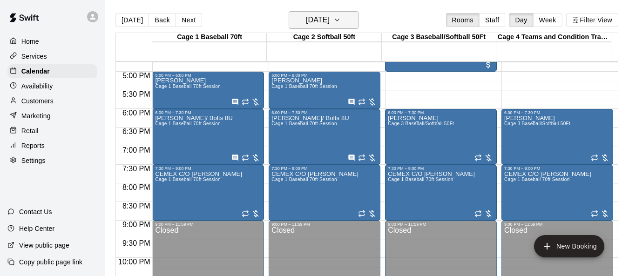
click at [341, 20] on icon "button" at bounding box center [337, 19] width 7 height 11
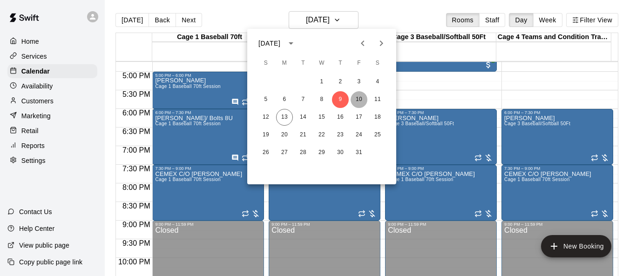
click at [358, 103] on button "10" at bounding box center [359, 99] width 17 height 17
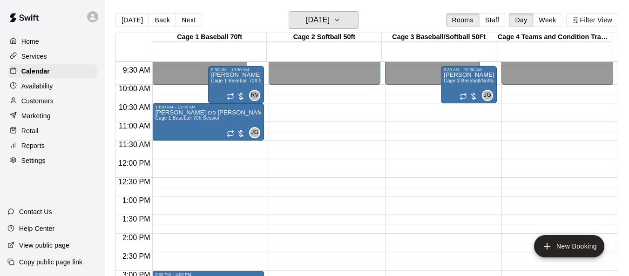
scroll to position [298, 0]
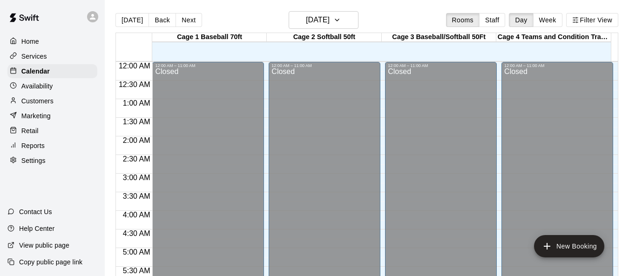
scroll to position [472, 0]
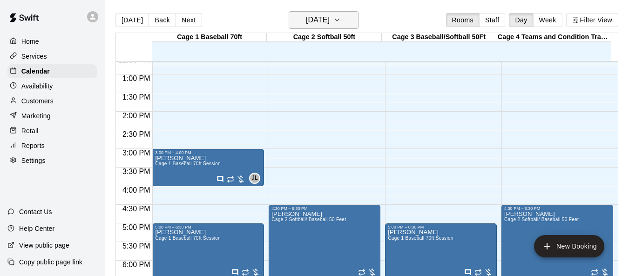
click at [354, 21] on button "[DATE]" at bounding box center [324, 20] width 70 height 18
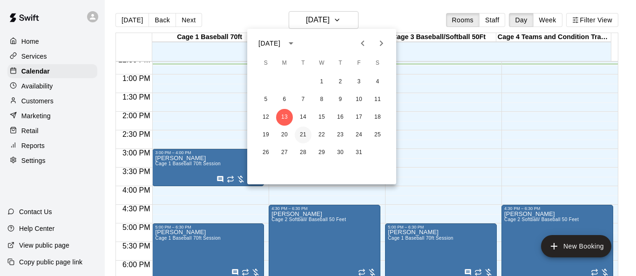
click at [305, 133] on button "21" at bounding box center [303, 135] width 17 height 17
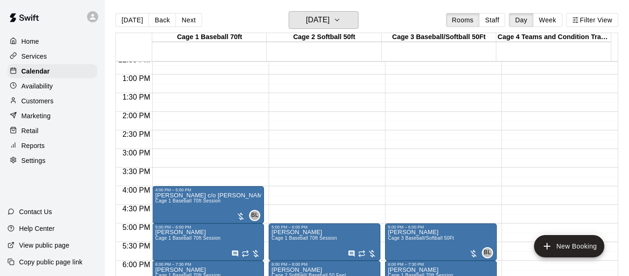
scroll to position [565, 0]
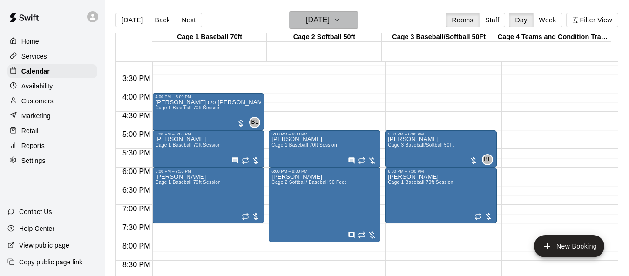
click at [341, 19] on icon "button" at bounding box center [337, 19] width 7 height 11
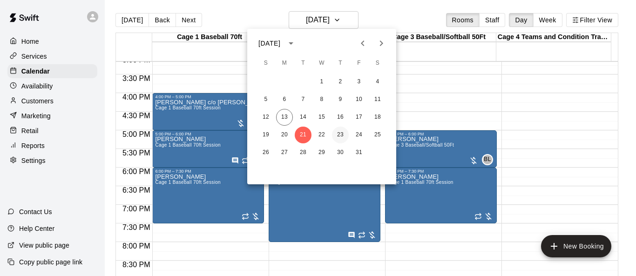
click at [342, 133] on button "23" at bounding box center [340, 135] width 17 height 17
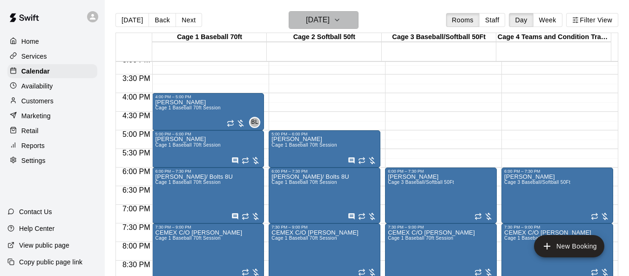
click at [339, 19] on icon "button" at bounding box center [337, 20] width 4 height 2
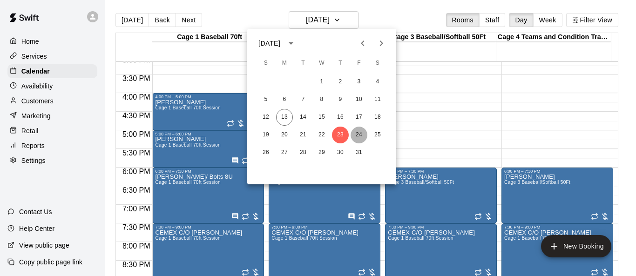
click at [361, 130] on button "24" at bounding box center [359, 135] width 17 height 17
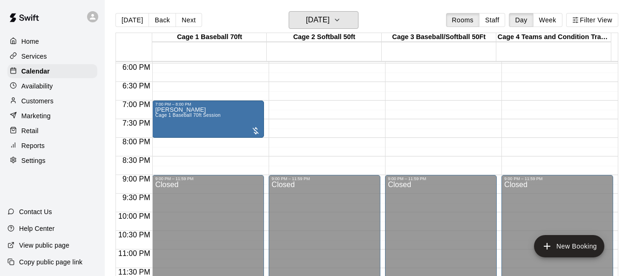
scroll to position [577, 0]
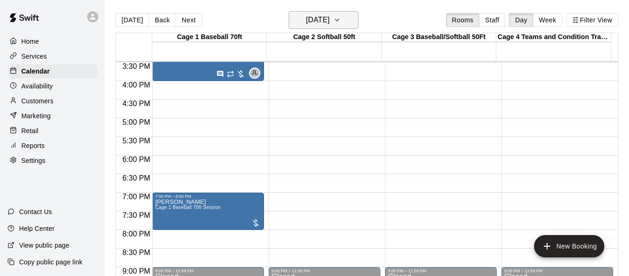
click at [341, 23] on icon "button" at bounding box center [337, 19] width 7 height 11
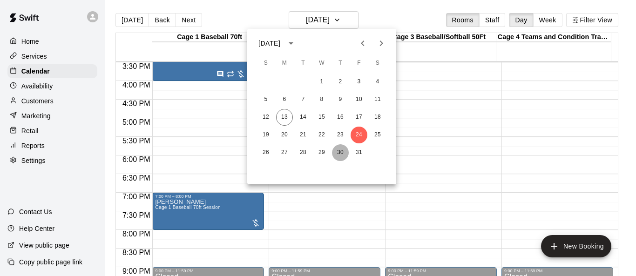
click at [344, 156] on button "30" at bounding box center [340, 152] width 17 height 17
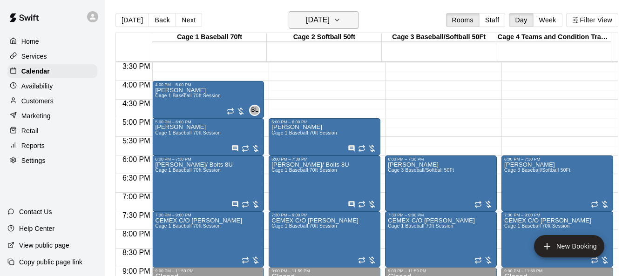
click at [341, 23] on icon "button" at bounding box center [337, 19] width 7 height 11
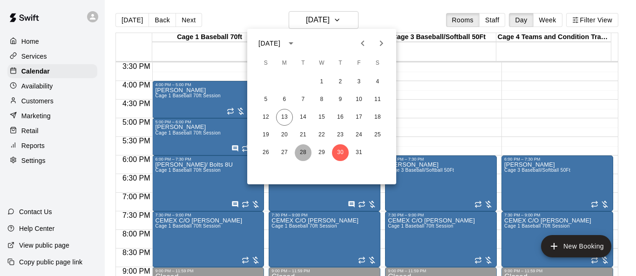
click at [306, 152] on button "28" at bounding box center [303, 152] width 17 height 17
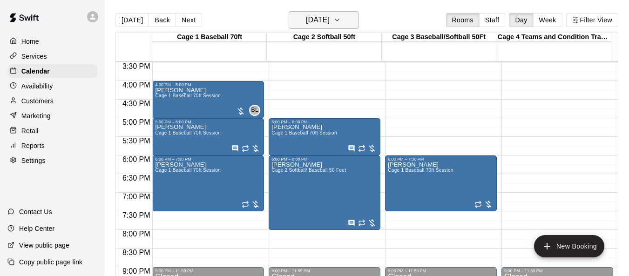
click at [341, 20] on icon "button" at bounding box center [337, 19] width 7 height 11
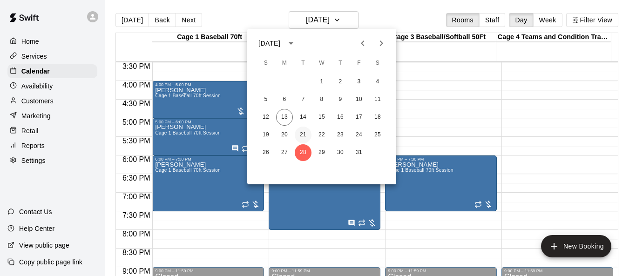
click at [303, 137] on button "21" at bounding box center [303, 135] width 17 height 17
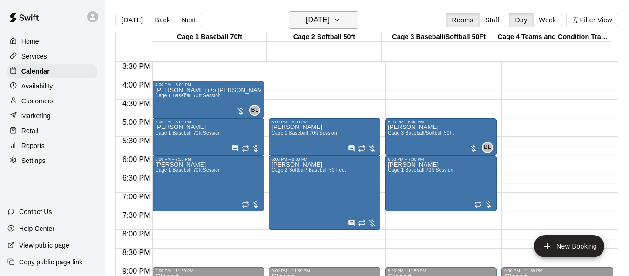
click at [341, 21] on icon "button" at bounding box center [337, 19] width 7 height 11
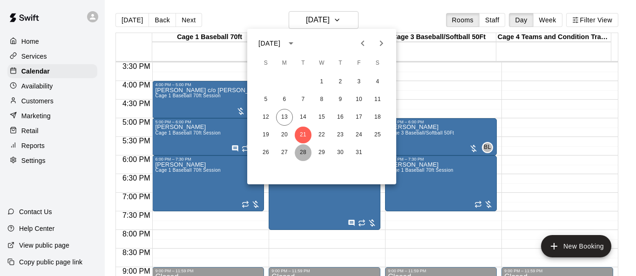
click at [306, 152] on button "28" at bounding box center [303, 152] width 17 height 17
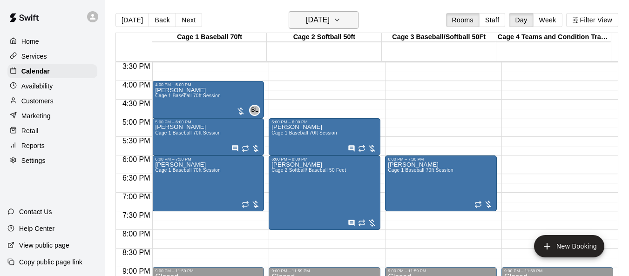
click at [341, 20] on icon "button" at bounding box center [337, 19] width 7 height 11
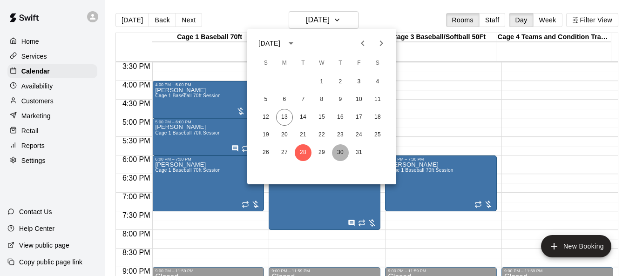
click at [339, 156] on button "30" at bounding box center [340, 152] width 17 height 17
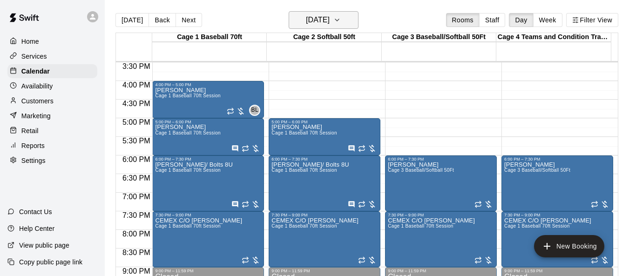
click at [339, 21] on icon "button" at bounding box center [337, 20] width 4 height 2
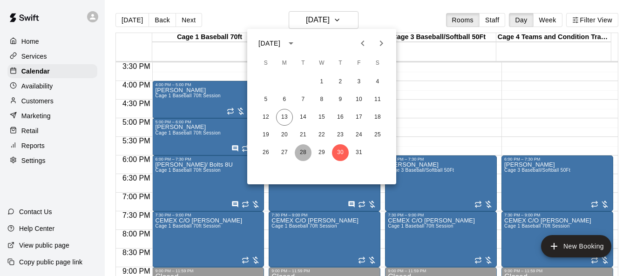
click at [303, 151] on button "28" at bounding box center [303, 152] width 17 height 17
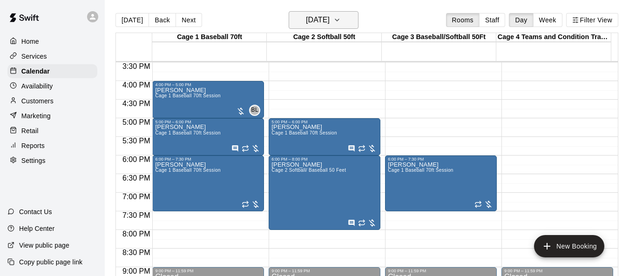
click at [341, 21] on icon "button" at bounding box center [337, 19] width 7 height 11
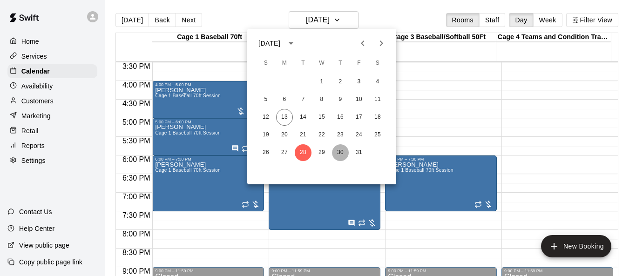
click at [340, 154] on button "30" at bounding box center [340, 152] width 17 height 17
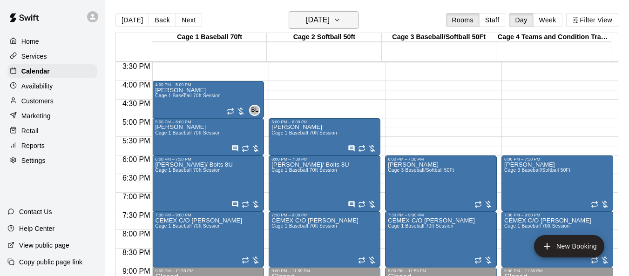
click at [341, 16] on icon "button" at bounding box center [337, 19] width 7 height 11
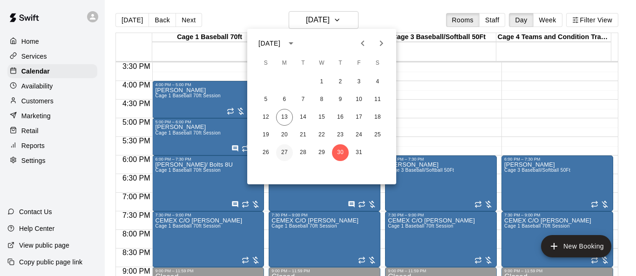
click at [284, 150] on button "27" at bounding box center [284, 152] width 17 height 17
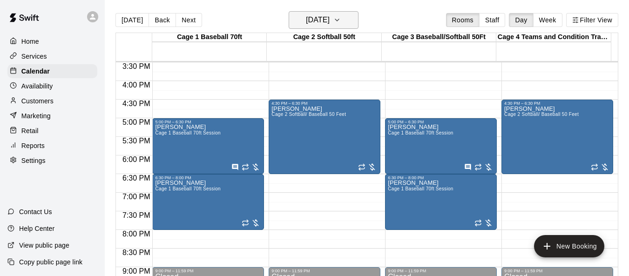
click at [341, 18] on icon "button" at bounding box center [337, 19] width 7 height 11
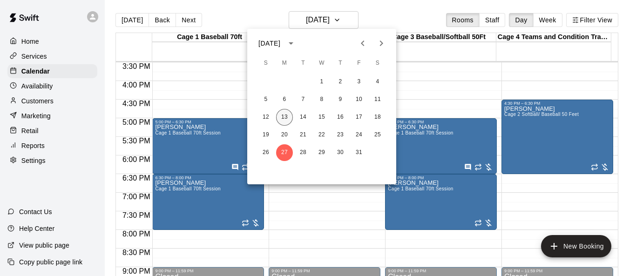
click at [286, 117] on button "13" at bounding box center [284, 117] width 17 height 17
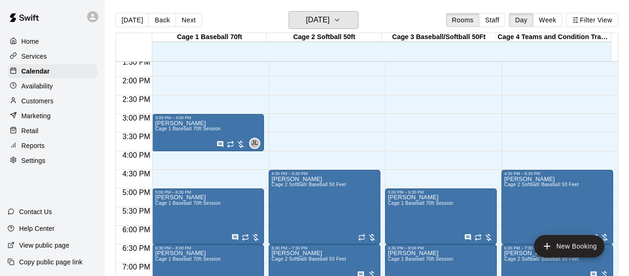
scroll to position [484, 0]
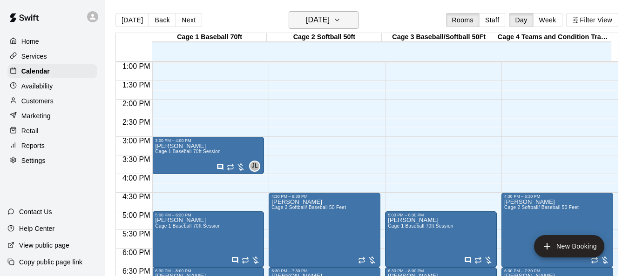
click at [341, 23] on icon "button" at bounding box center [337, 19] width 7 height 11
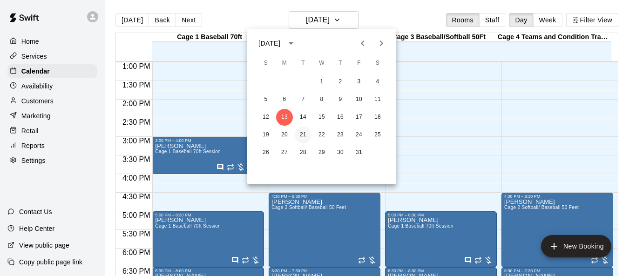
click at [309, 135] on button "21" at bounding box center [303, 135] width 17 height 17
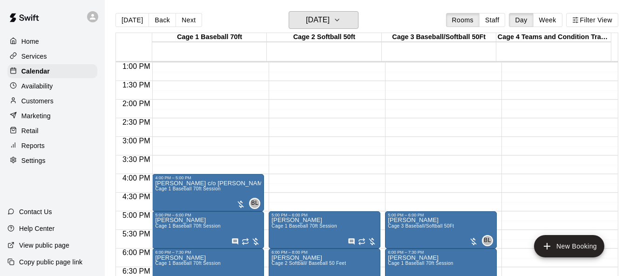
scroll to position [577, 0]
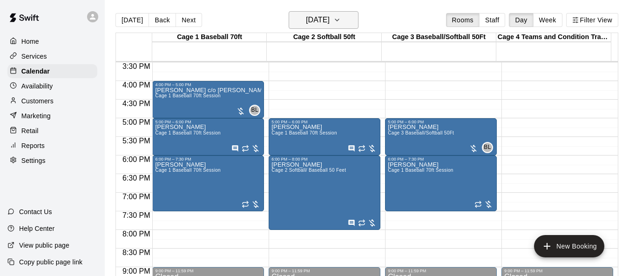
click at [341, 20] on icon "button" at bounding box center [337, 19] width 7 height 11
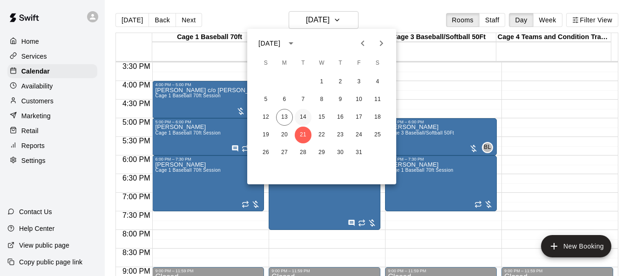
click at [303, 115] on button "14" at bounding box center [303, 117] width 17 height 17
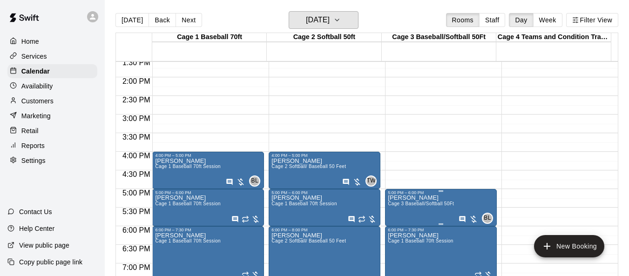
scroll to position [484, 0]
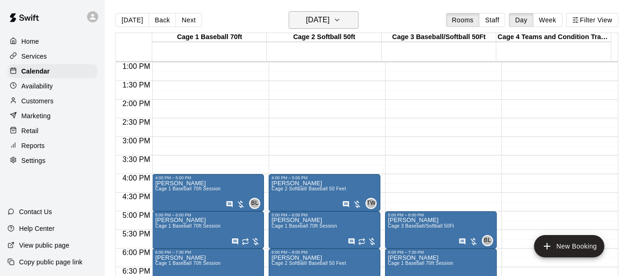
click at [339, 20] on icon "button" at bounding box center [337, 20] width 4 height 2
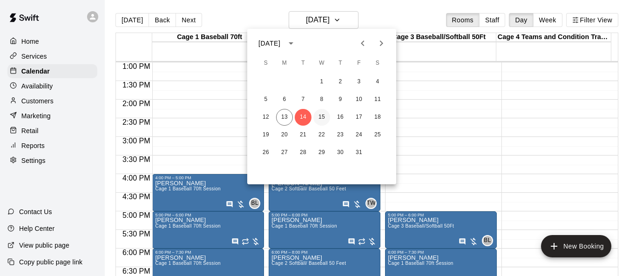
click at [323, 117] on button "15" at bounding box center [321, 117] width 17 height 17
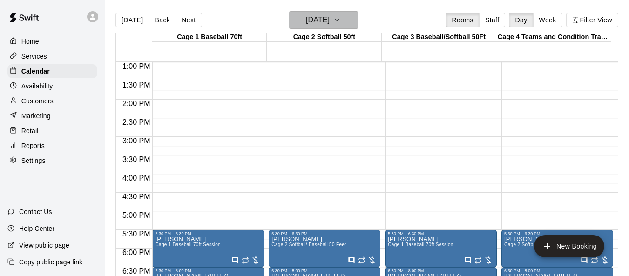
click at [359, 18] on button "[DATE]" at bounding box center [324, 20] width 70 height 18
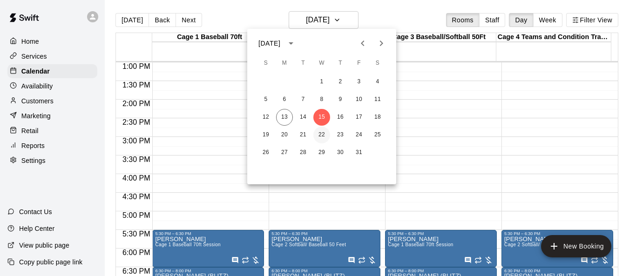
click at [326, 135] on button "22" at bounding box center [321, 135] width 17 height 17
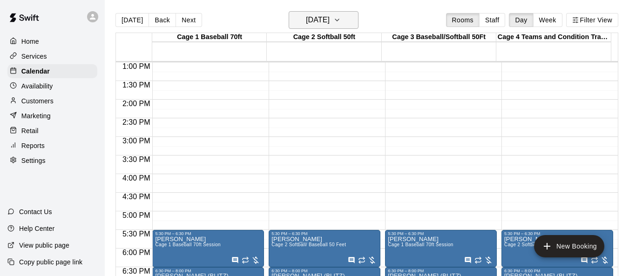
click at [341, 20] on icon "button" at bounding box center [337, 19] width 7 height 11
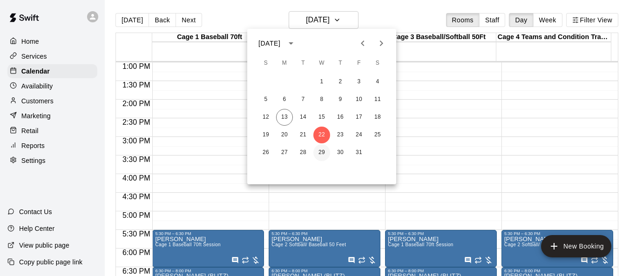
click at [327, 150] on button "29" at bounding box center [321, 152] width 17 height 17
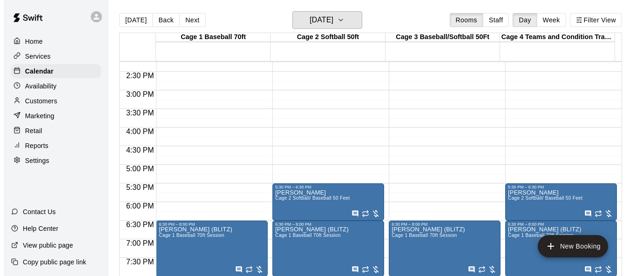
scroll to position [577, 0]
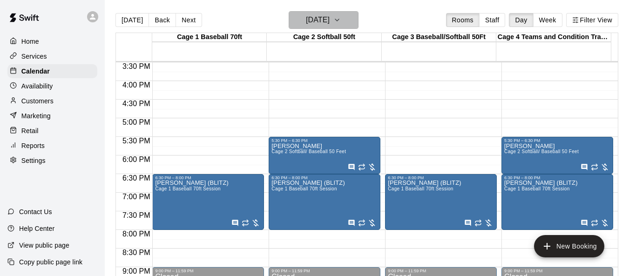
click at [341, 20] on icon "button" at bounding box center [337, 19] width 7 height 11
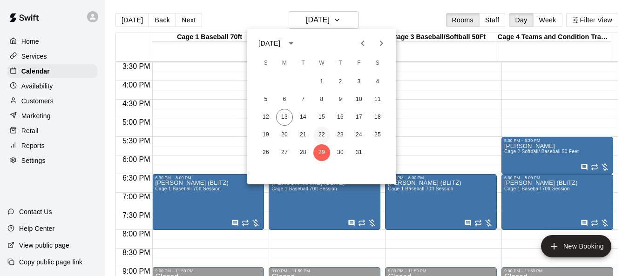
click at [324, 135] on button "22" at bounding box center [321, 135] width 17 height 17
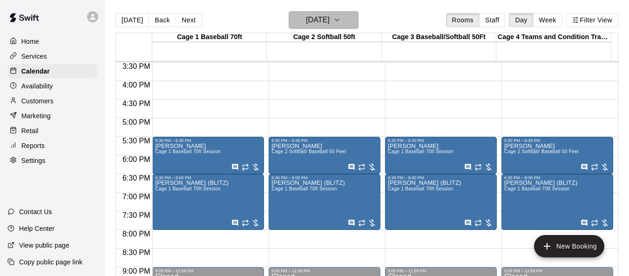
click at [341, 18] on icon "button" at bounding box center [337, 19] width 7 height 11
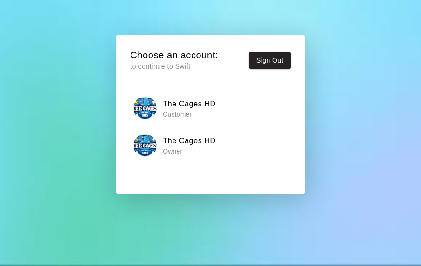
click at [180, 148] on p "Owner" at bounding box center [189, 150] width 53 height 9
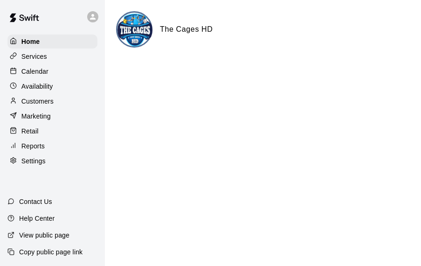
click at [42, 76] on p "Calendar" at bounding box center [34, 71] width 27 height 9
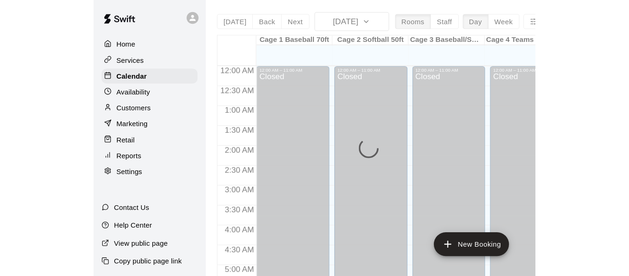
scroll to position [472, 0]
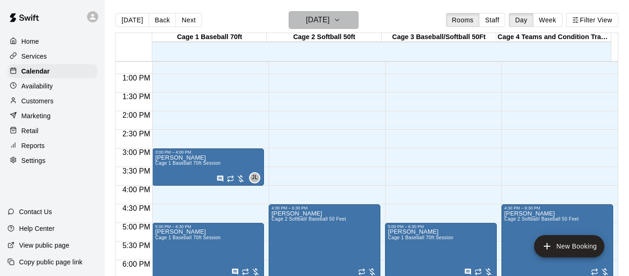
click at [341, 21] on icon "button" at bounding box center [337, 19] width 7 height 11
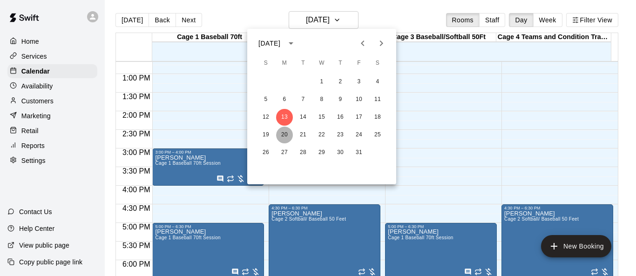
click at [291, 137] on button "20" at bounding box center [284, 135] width 17 height 17
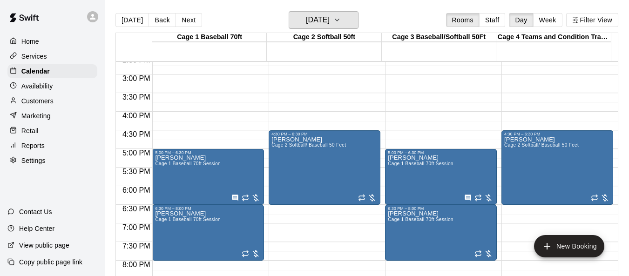
scroll to position [565, 0]
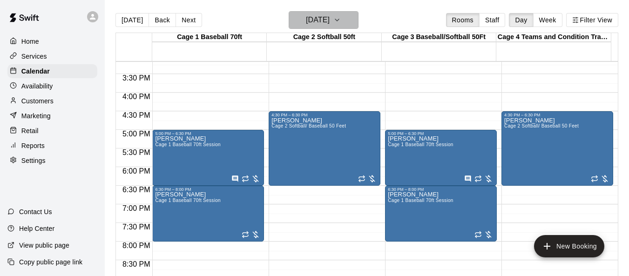
click at [341, 20] on icon "button" at bounding box center [337, 19] width 7 height 11
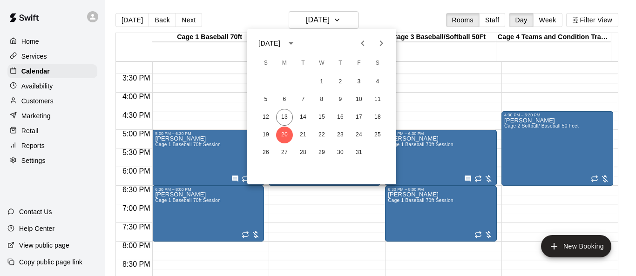
click at [41, 108] on div at bounding box center [318, 138] width 636 height 276
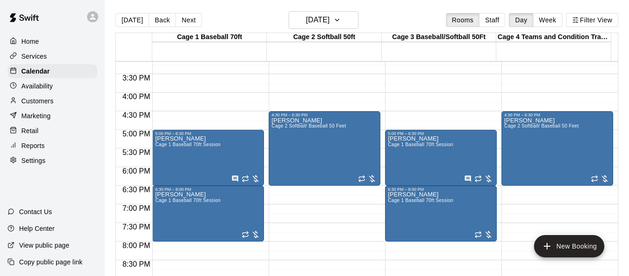
click at [41, 105] on p "Customers" at bounding box center [37, 100] width 32 height 9
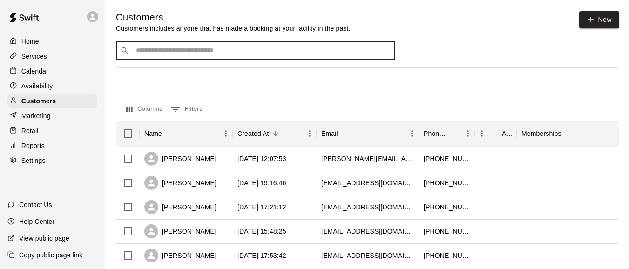
click at [217, 50] on input "Search customers by name or email" at bounding box center [262, 50] width 258 height 9
type input "****"
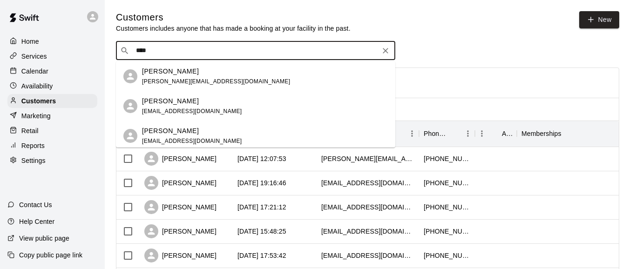
click at [211, 76] on div "Candice Howard candice.mae1991@gmail.com" at bounding box center [216, 77] width 148 height 20
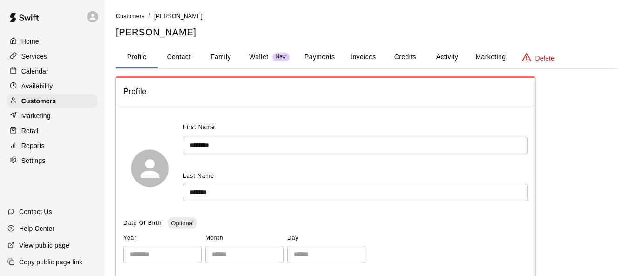
click at [368, 55] on button "Invoices" at bounding box center [363, 57] width 42 height 22
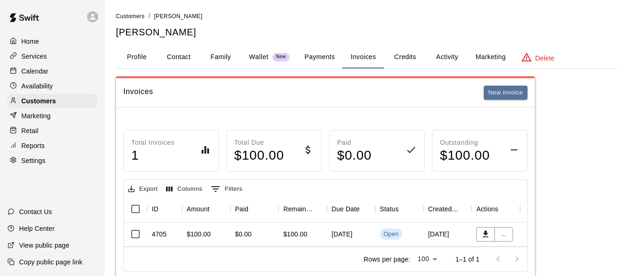
click at [41, 43] on div "Home" at bounding box center [52, 41] width 90 height 14
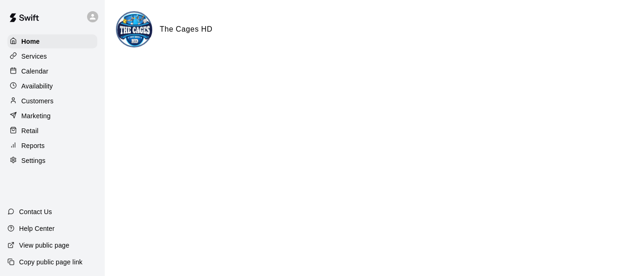
click at [34, 75] on p "Calendar" at bounding box center [34, 71] width 27 height 9
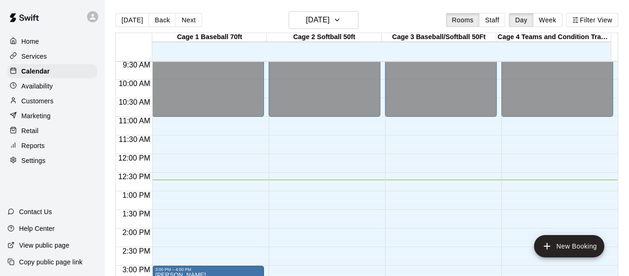
scroll to position [334, 0]
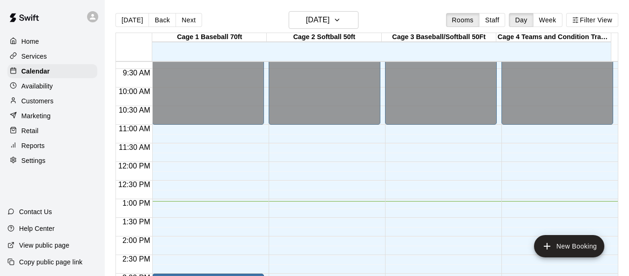
scroll to position [394, 0]
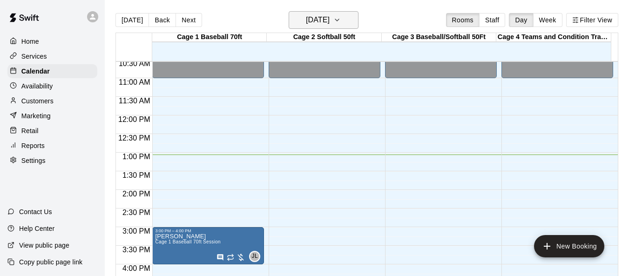
click at [341, 21] on icon "button" at bounding box center [337, 19] width 7 height 11
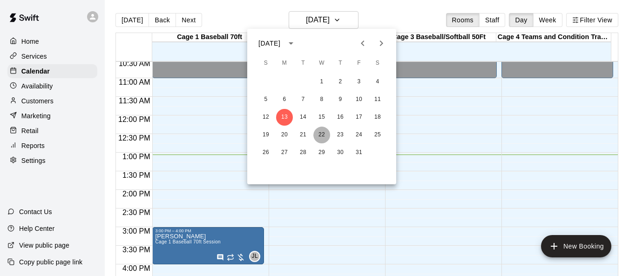
click at [317, 136] on button "22" at bounding box center [321, 135] width 17 height 17
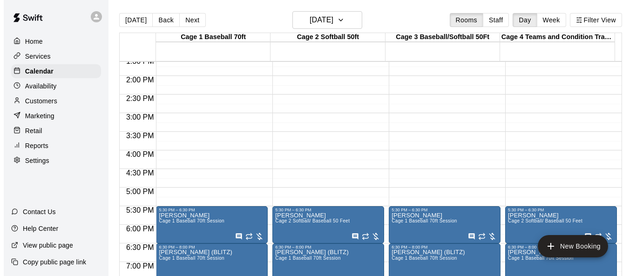
scroll to position [533, 0]
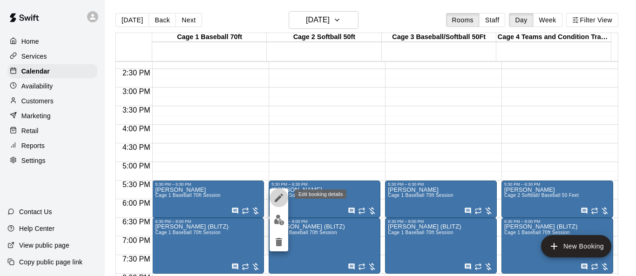
click at [279, 194] on icon "edit" at bounding box center [278, 197] width 11 height 11
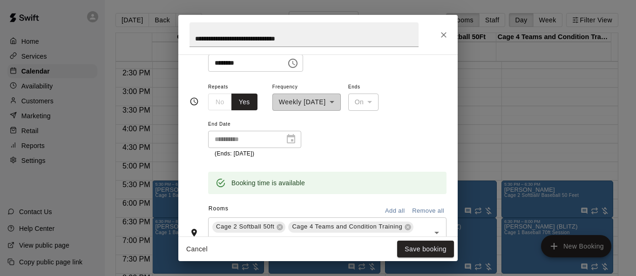
scroll to position [78, 0]
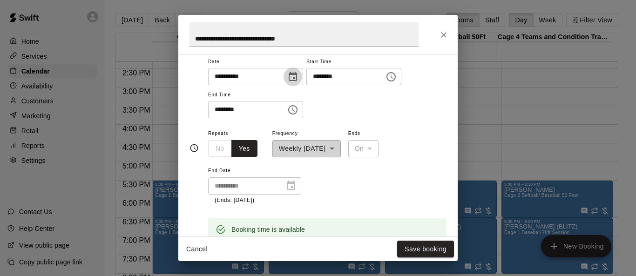
click at [299, 71] on icon "Choose date, selected date is Oct 22, 2025" at bounding box center [292, 76] width 11 height 11
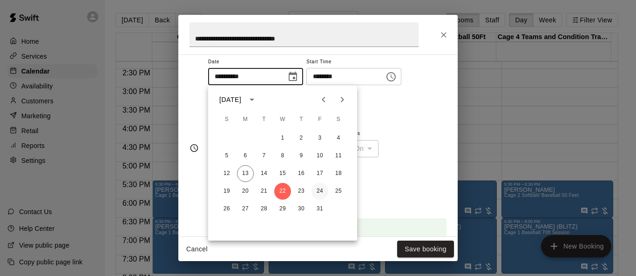
click at [324, 190] on button "24" at bounding box center [320, 191] width 17 height 17
type input "**********"
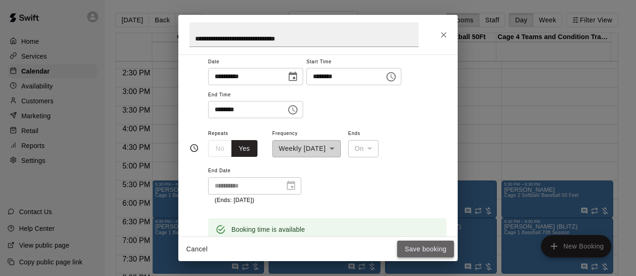
click at [439, 252] on button "Save booking" at bounding box center [425, 249] width 57 height 17
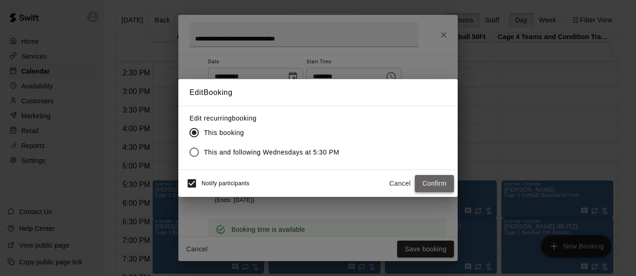
click at [438, 184] on button "Confirm" at bounding box center [434, 183] width 39 height 17
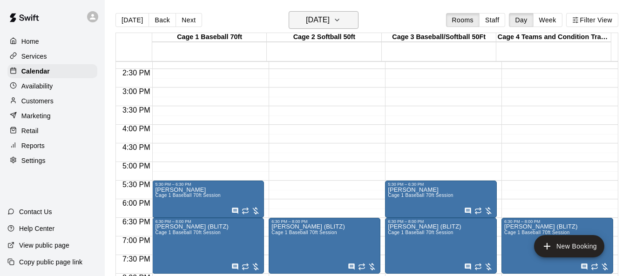
click at [341, 24] on icon "button" at bounding box center [337, 19] width 7 height 11
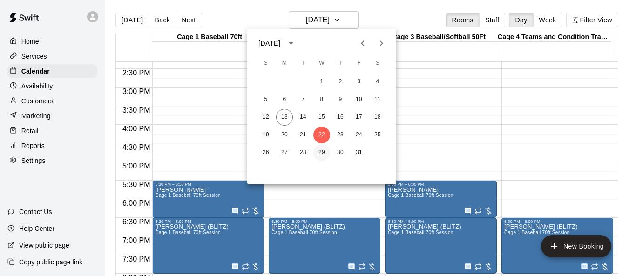
click at [326, 150] on button "29" at bounding box center [321, 152] width 17 height 17
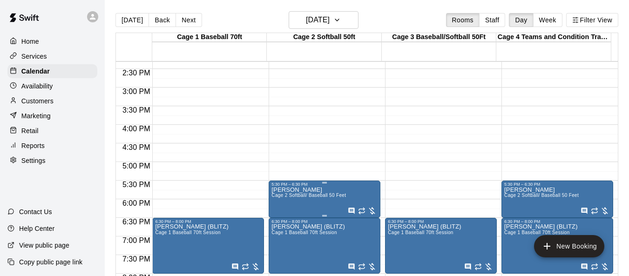
click at [299, 198] on span "Cage 2 Softball/ Baseball 50 Feet" at bounding box center [309, 195] width 75 height 5
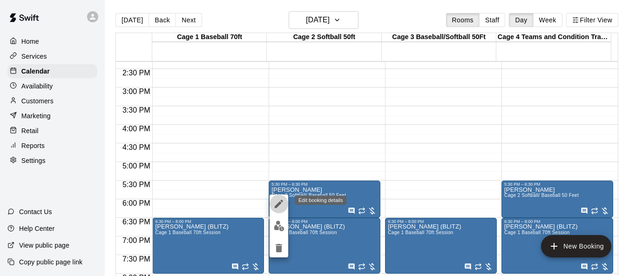
click at [283, 203] on icon "edit" at bounding box center [278, 203] width 11 height 11
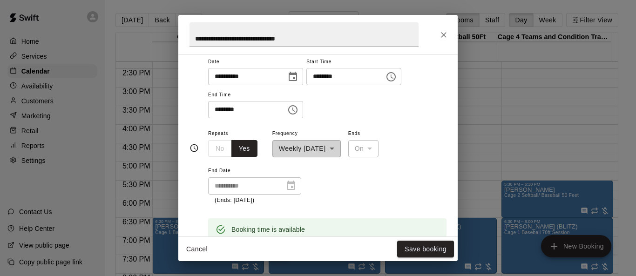
click at [297, 76] on icon "Choose date, selected date is Oct 29, 2025" at bounding box center [293, 76] width 8 height 9
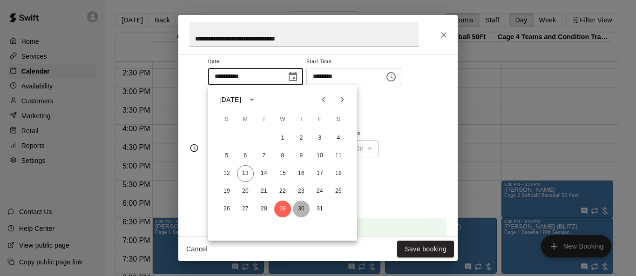
click at [301, 207] on button "30" at bounding box center [301, 209] width 17 height 17
type input "**********"
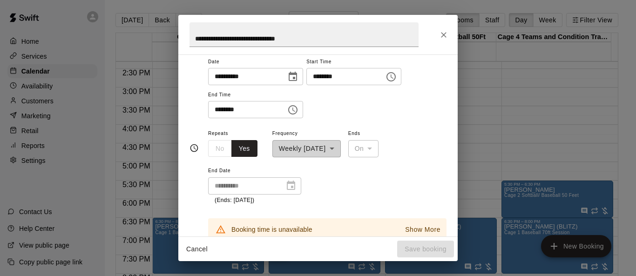
click at [397, 78] on icon "Choose time, selected time is 5:30 PM" at bounding box center [391, 76] width 11 height 11
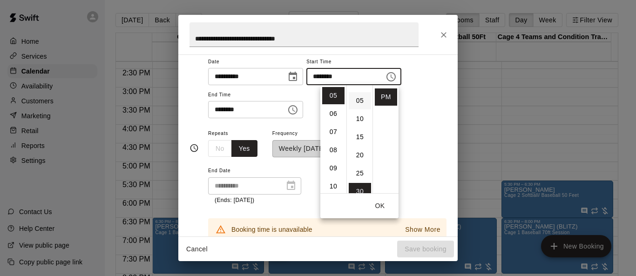
scroll to position [0, 0]
click at [359, 97] on li "00" at bounding box center [360, 95] width 22 height 17
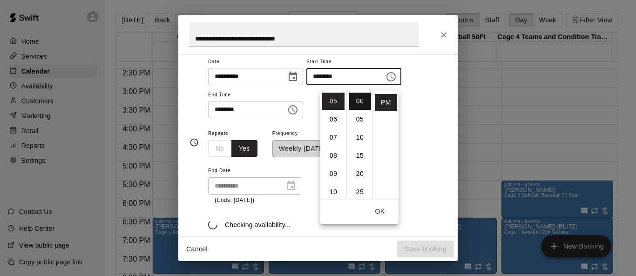
type input "********"
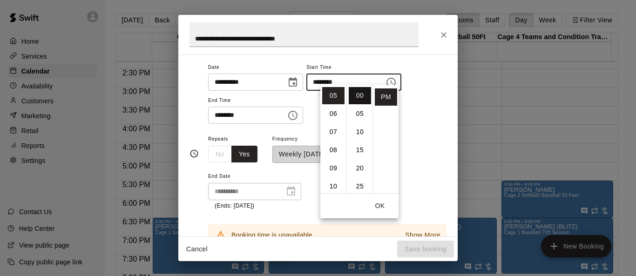
scroll to position [78, 0]
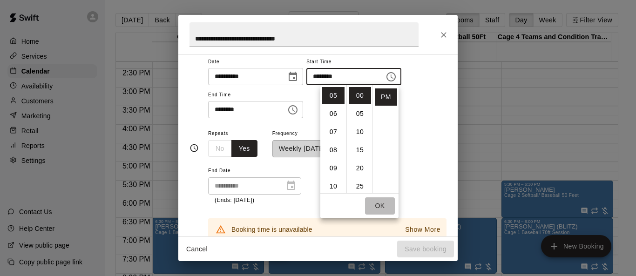
click at [382, 208] on button "OK" at bounding box center [380, 205] width 30 height 17
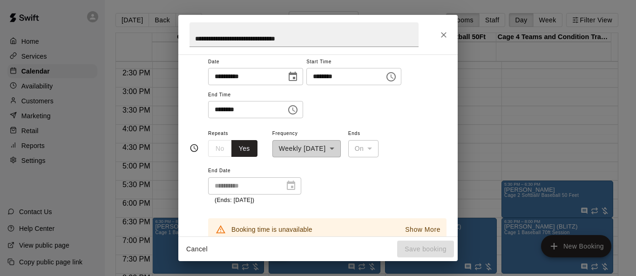
click at [299, 109] on icon "Choose time, selected time is 6:30 PM" at bounding box center [292, 109] width 11 height 11
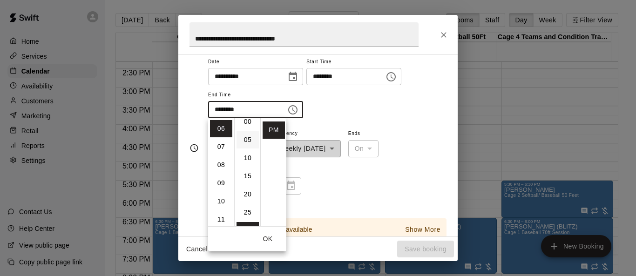
scroll to position [0, 0]
click at [251, 126] on li "00" at bounding box center [248, 128] width 22 height 17
type input "********"
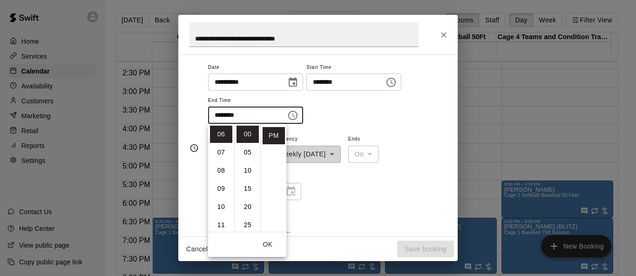
scroll to position [78, 0]
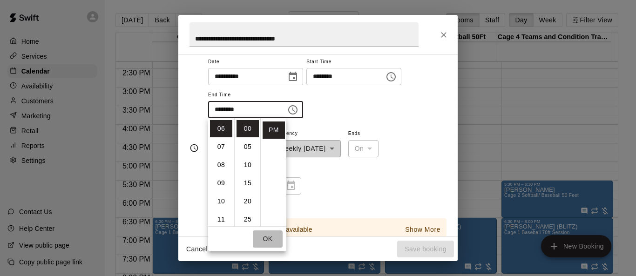
click at [270, 238] on button "OK" at bounding box center [268, 239] width 30 height 17
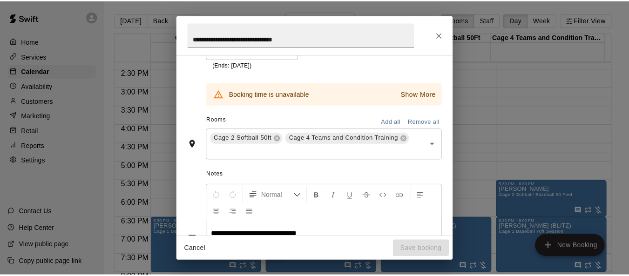
scroll to position [218, 0]
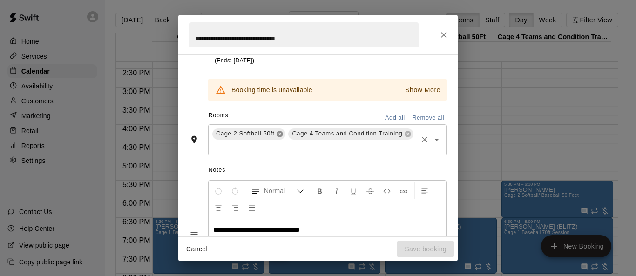
click at [282, 135] on icon at bounding box center [280, 134] width 6 height 6
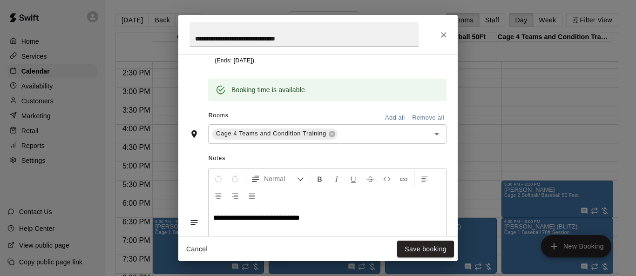
click at [398, 119] on button "Add all" at bounding box center [395, 118] width 30 height 14
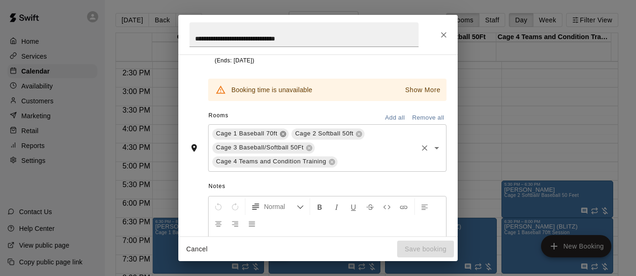
click at [283, 137] on icon at bounding box center [283, 134] width 6 height 6
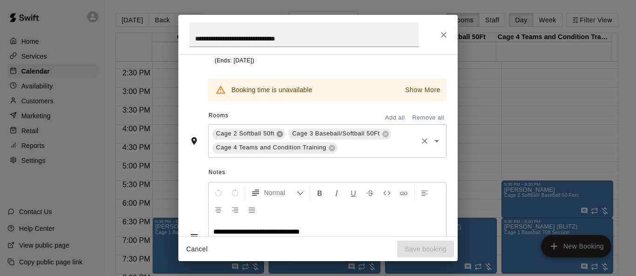
click at [278, 134] on icon at bounding box center [280, 134] width 6 height 6
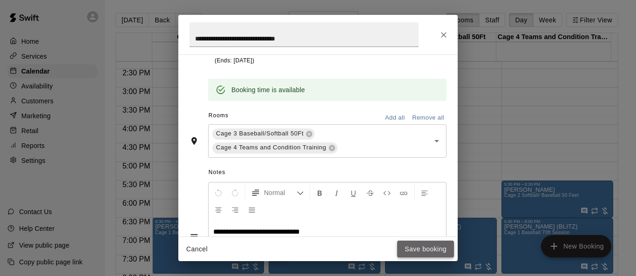
click at [415, 252] on button "Save booking" at bounding box center [425, 249] width 57 height 17
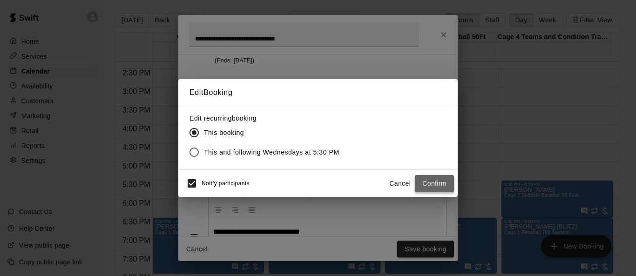
click at [429, 186] on button "Confirm" at bounding box center [434, 183] width 39 height 17
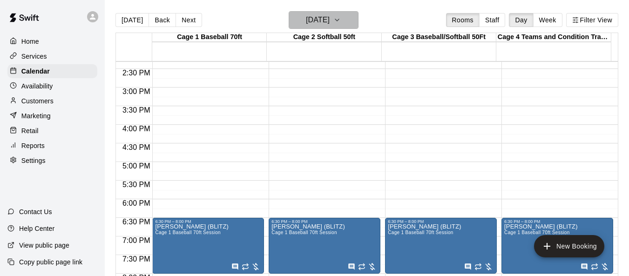
click at [341, 25] on icon "button" at bounding box center [337, 19] width 7 height 11
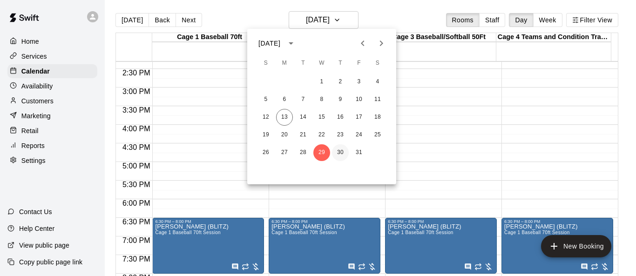
click at [345, 152] on button "30" at bounding box center [340, 152] width 17 height 17
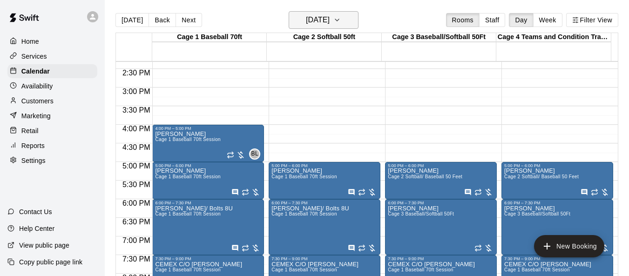
click at [341, 19] on icon "button" at bounding box center [337, 19] width 7 height 11
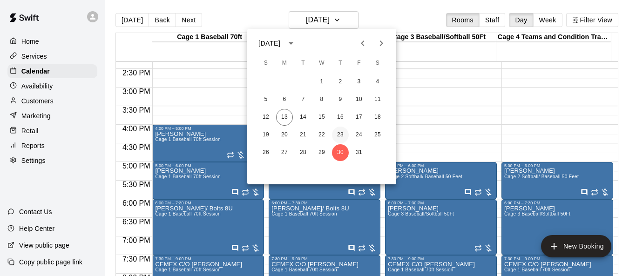
click at [339, 136] on button "23" at bounding box center [340, 135] width 17 height 17
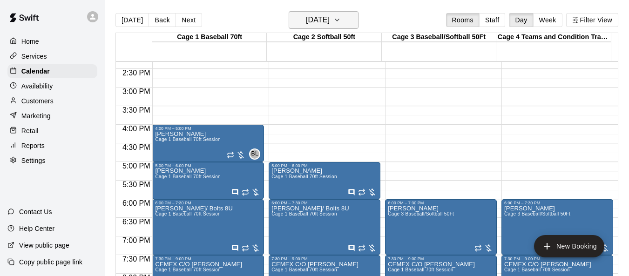
click at [341, 25] on icon "button" at bounding box center [337, 19] width 7 height 11
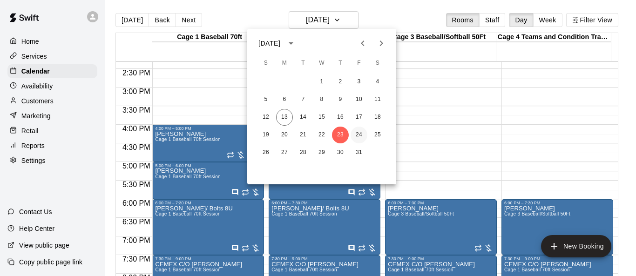
click at [357, 139] on button "24" at bounding box center [359, 135] width 17 height 17
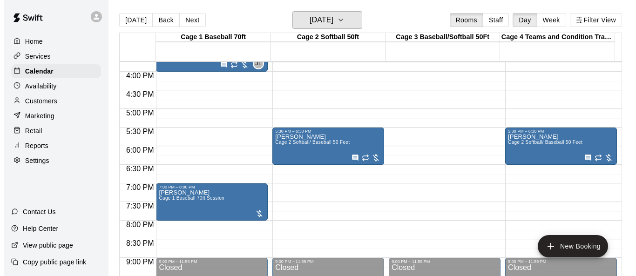
scroll to position [577, 0]
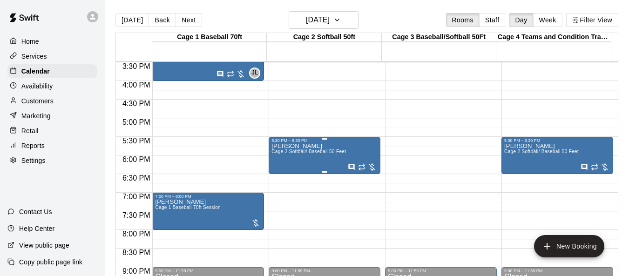
click at [313, 157] on div "[PERSON_NAME] Cage 2 Softball/ Baseball 50 Feet" at bounding box center [309, 281] width 75 height 276
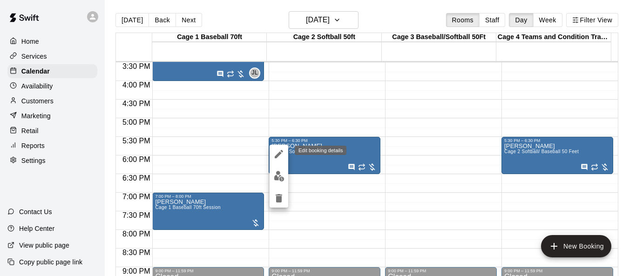
click at [282, 154] on icon "edit" at bounding box center [278, 154] width 11 height 11
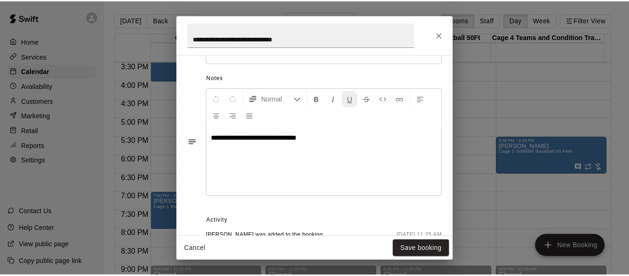
scroll to position [311, 0]
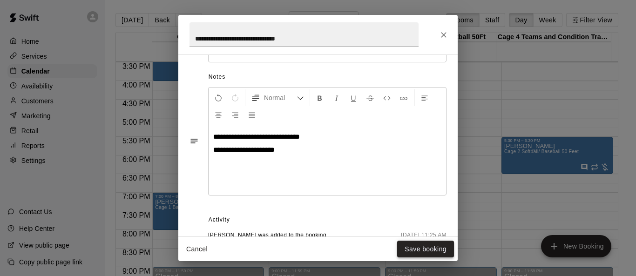
click at [420, 249] on button "Save booking" at bounding box center [425, 249] width 57 height 17
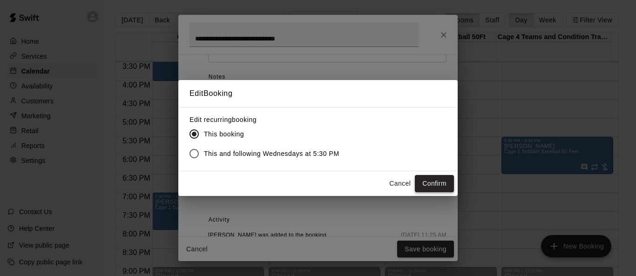
click at [437, 179] on button "Confirm" at bounding box center [434, 183] width 39 height 17
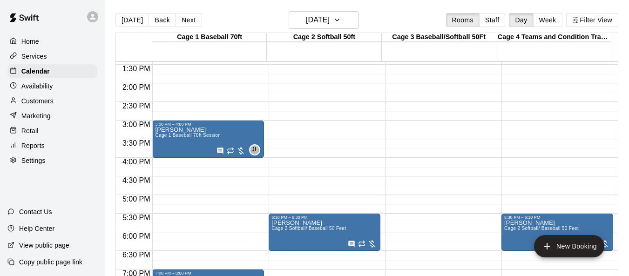
scroll to position [484, 0]
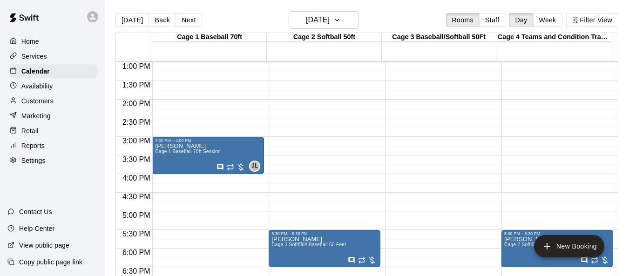
click at [27, 47] on div "Home" at bounding box center [52, 41] width 90 height 14
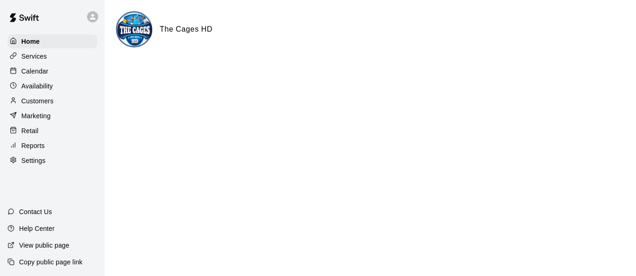
click at [36, 68] on p "Calendar" at bounding box center [34, 71] width 27 height 9
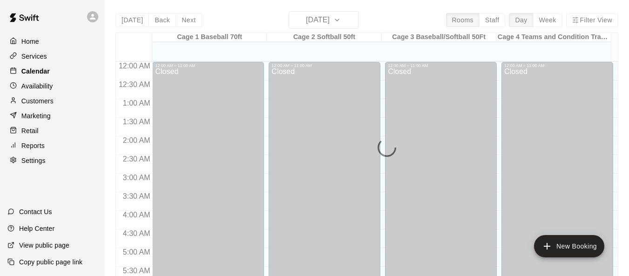
scroll to position [489, 0]
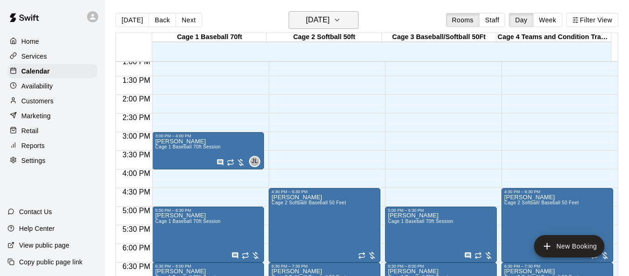
click at [345, 15] on button "[DATE]" at bounding box center [324, 20] width 70 height 18
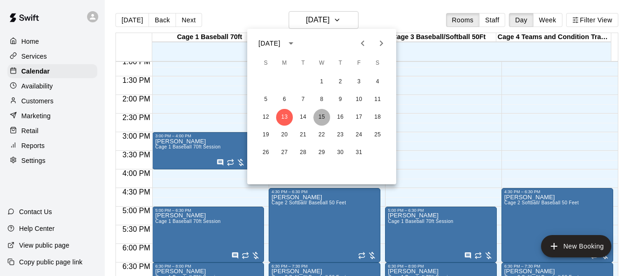
click at [324, 115] on button "15" at bounding box center [321, 117] width 17 height 17
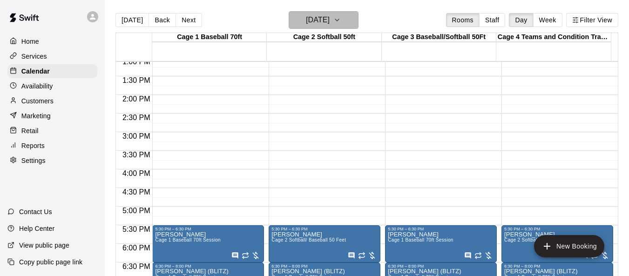
click at [341, 24] on icon "button" at bounding box center [337, 19] width 7 height 11
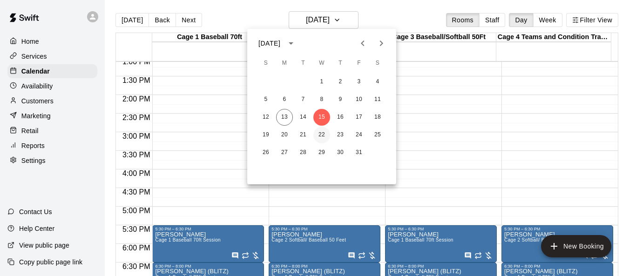
click at [323, 134] on button "22" at bounding box center [321, 135] width 17 height 17
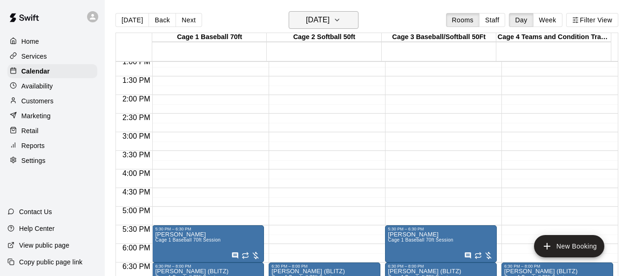
click at [341, 19] on icon "button" at bounding box center [337, 19] width 7 height 11
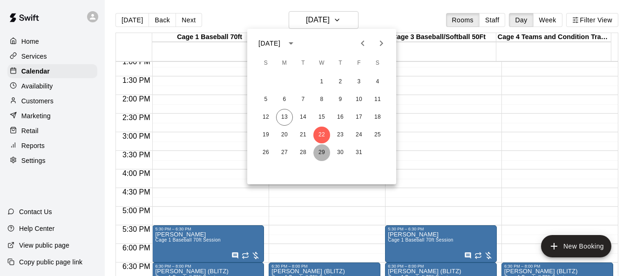
click at [318, 154] on button "29" at bounding box center [321, 152] width 17 height 17
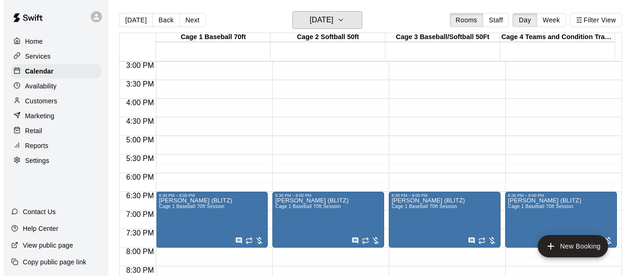
scroll to position [582, 0]
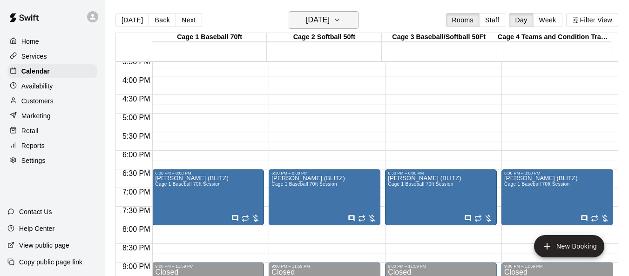
click at [341, 21] on icon "button" at bounding box center [337, 19] width 7 height 11
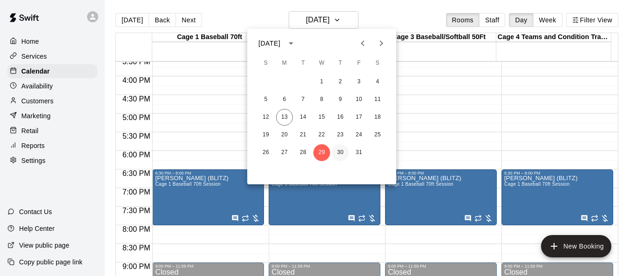
click at [341, 151] on button "30" at bounding box center [340, 152] width 17 height 17
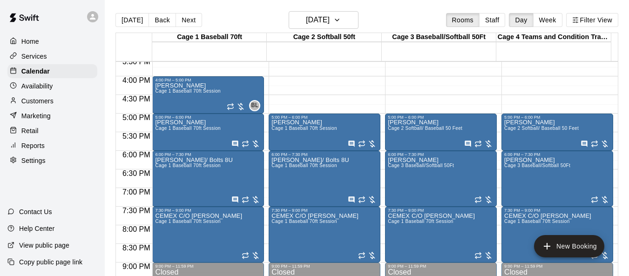
click at [30, 44] on p "Home" at bounding box center [30, 41] width 18 height 9
